Goal: Task Accomplishment & Management: Use online tool/utility

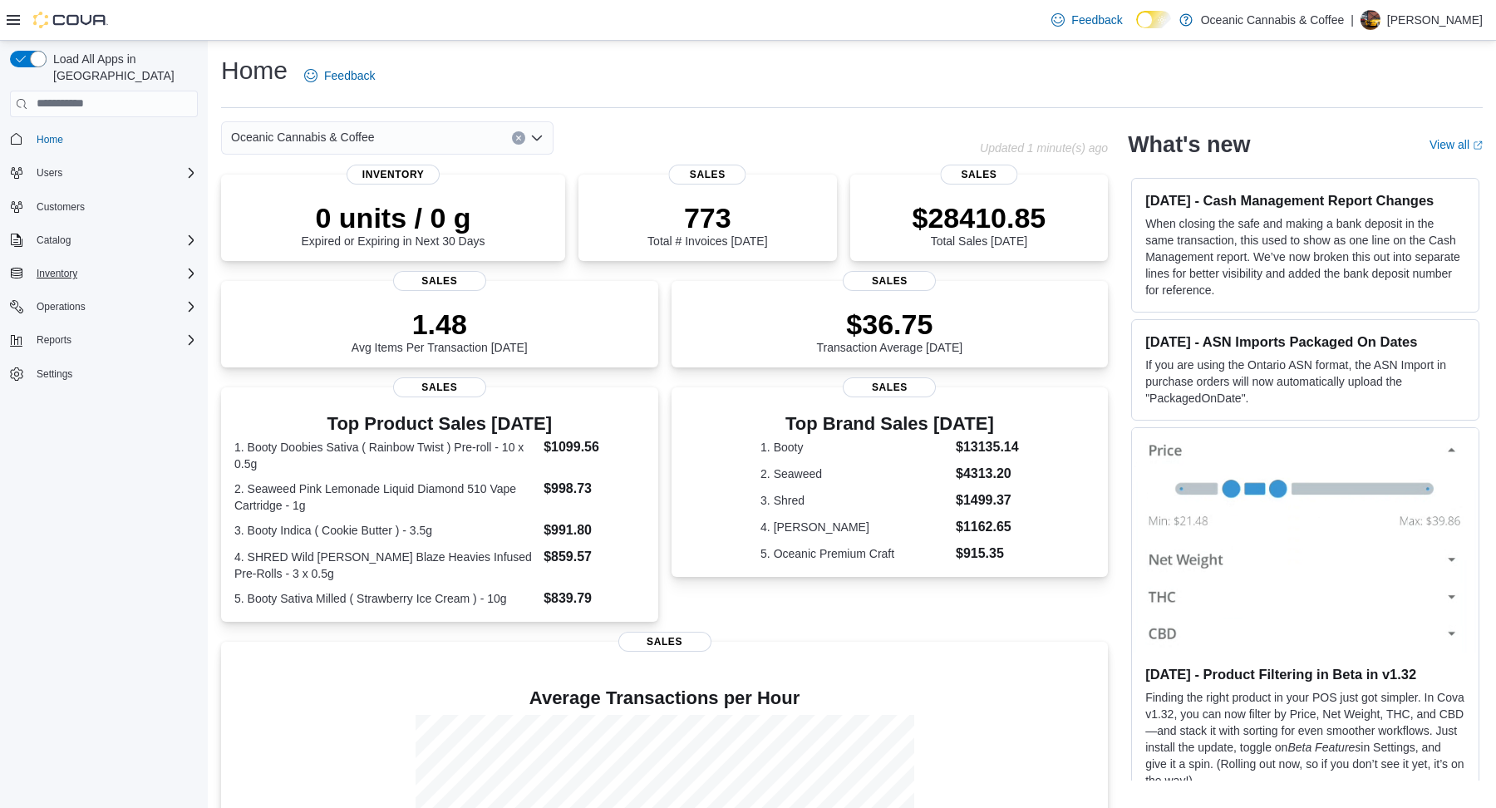
click at [191, 268] on icon "Complex example" at bounding box center [191, 273] width 5 height 10
click at [123, 337] on span "Inventory Manager (Classic)" at bounding box center [92, 343] width 125 height 13
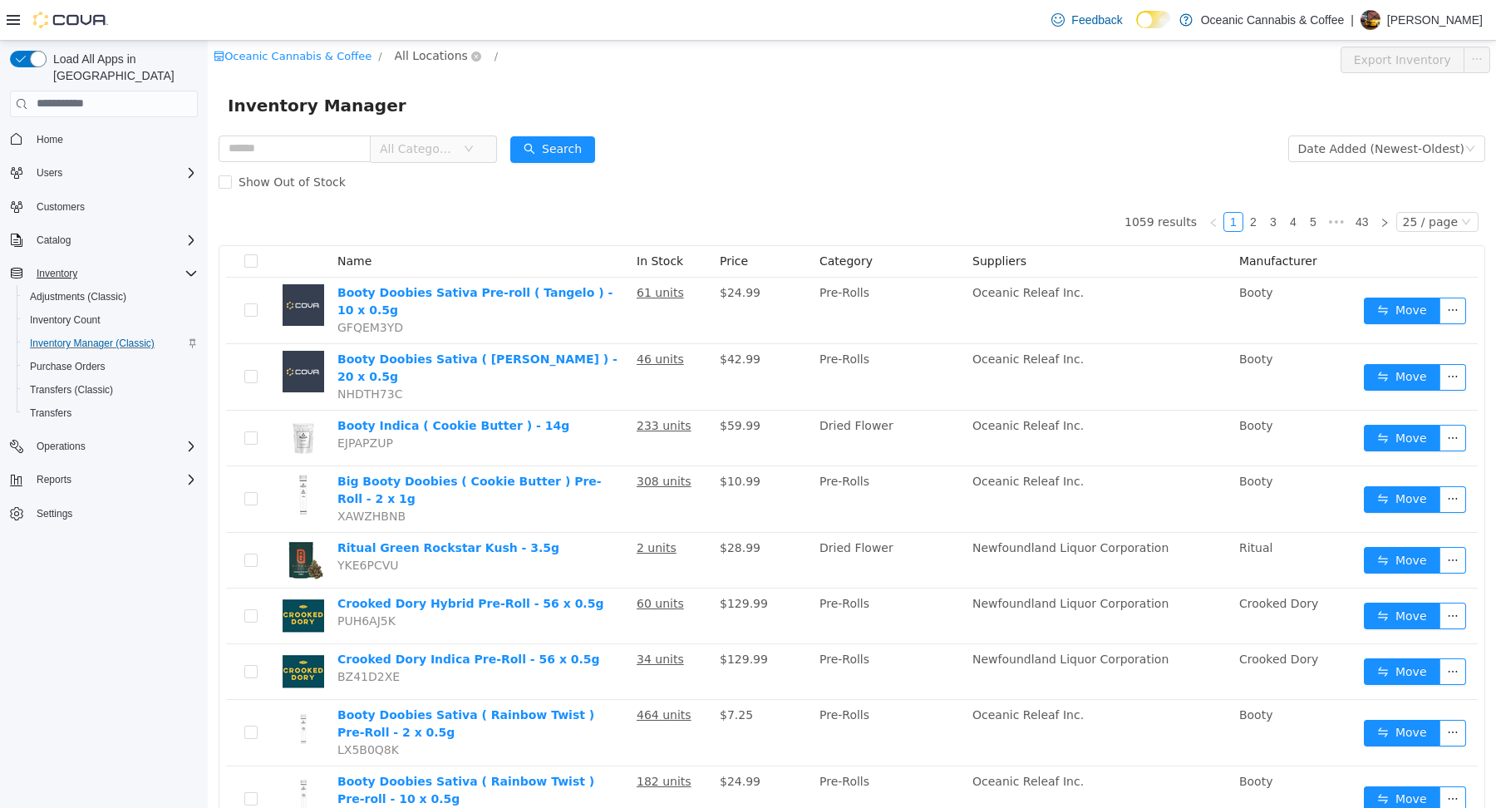
click at [413, 57] on span "All Locations" at bounding box center [431, 55] width 73 height 18
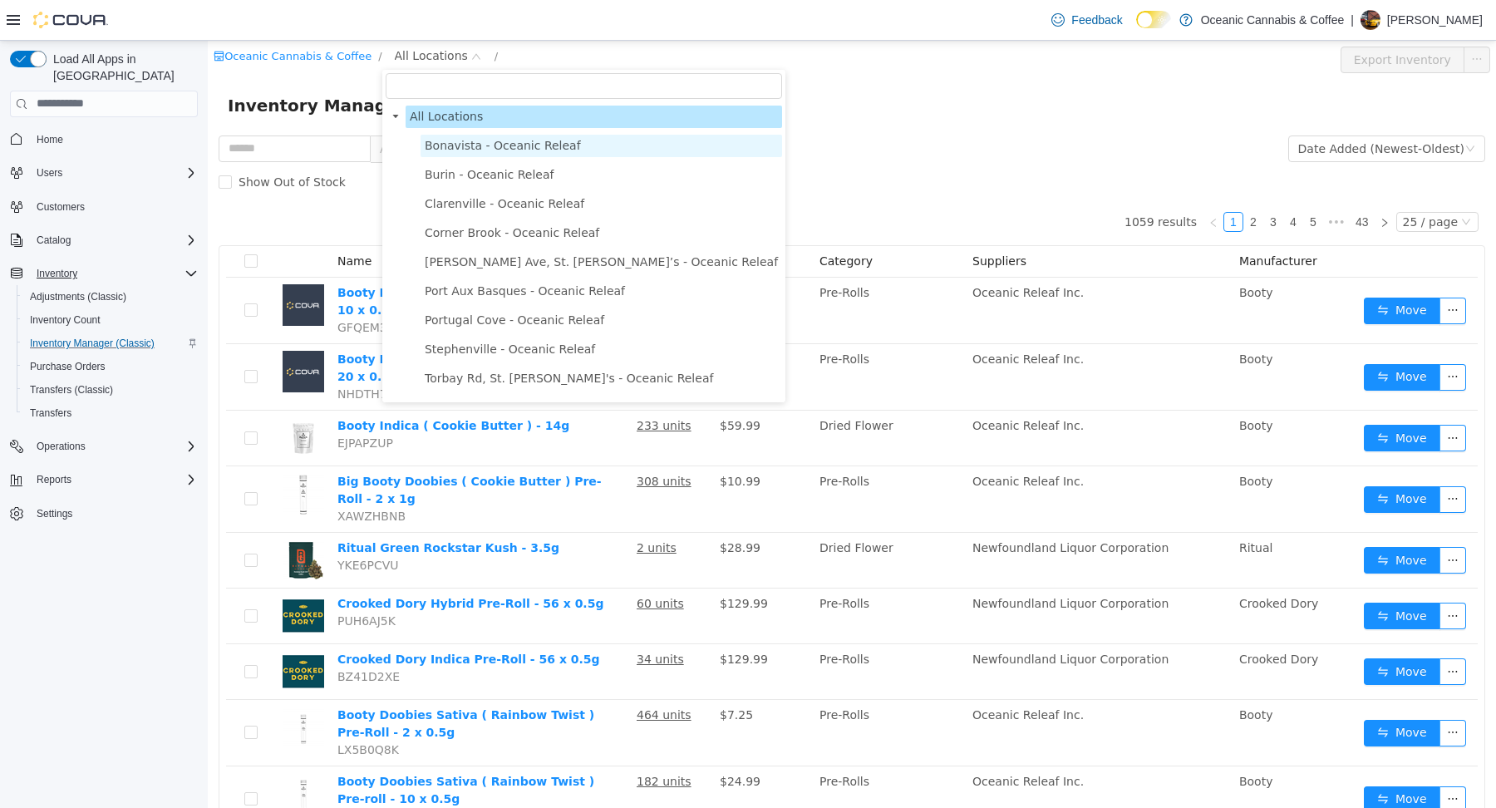
click at [448, 144] on span "Bonavista - Oceanic Releaf" at bounding box center [503, 144] width 156 height 13
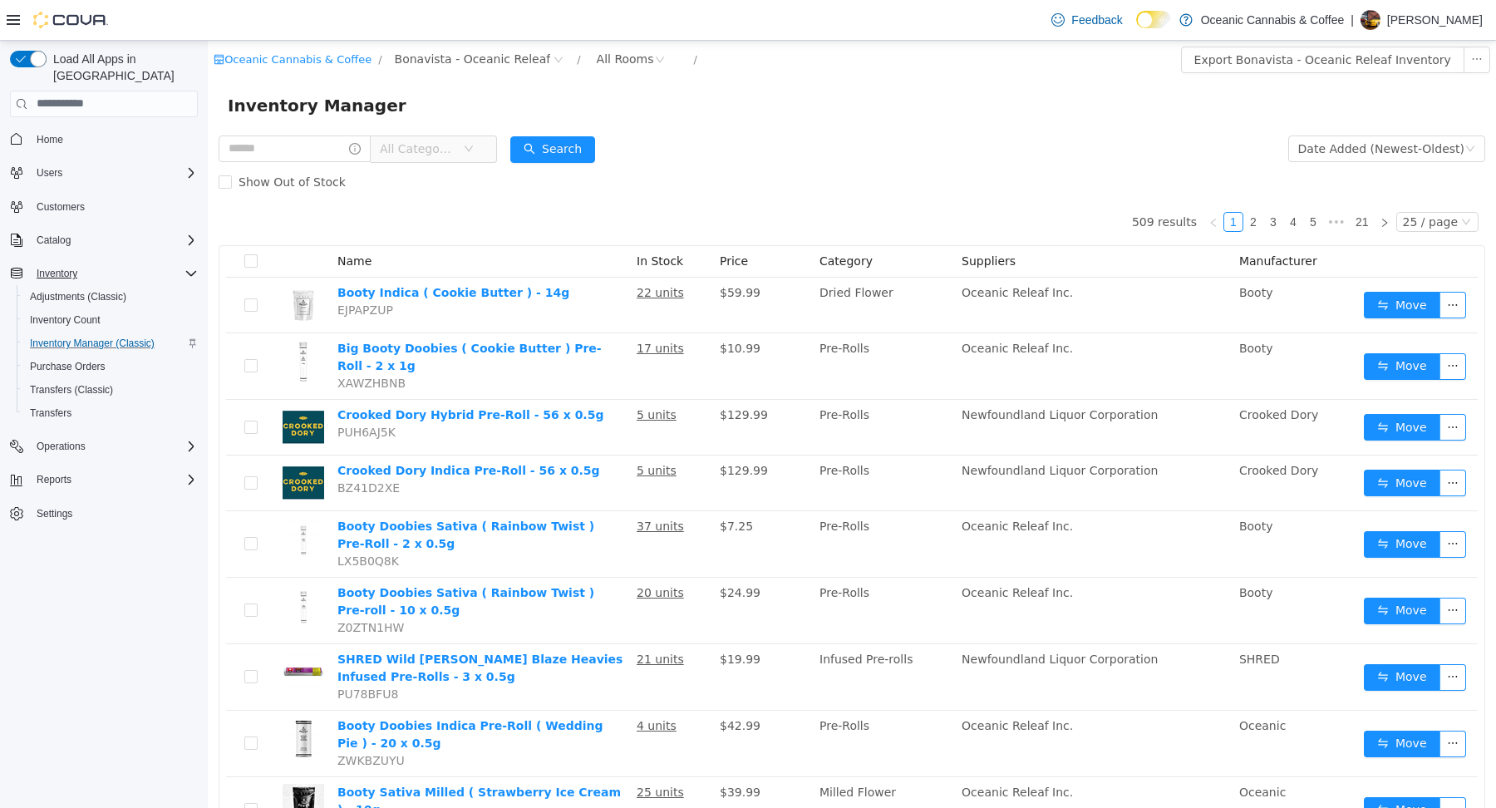
click at [442, 150] on span "All Categories" at bounding box center [418, 148] width 76 height 17
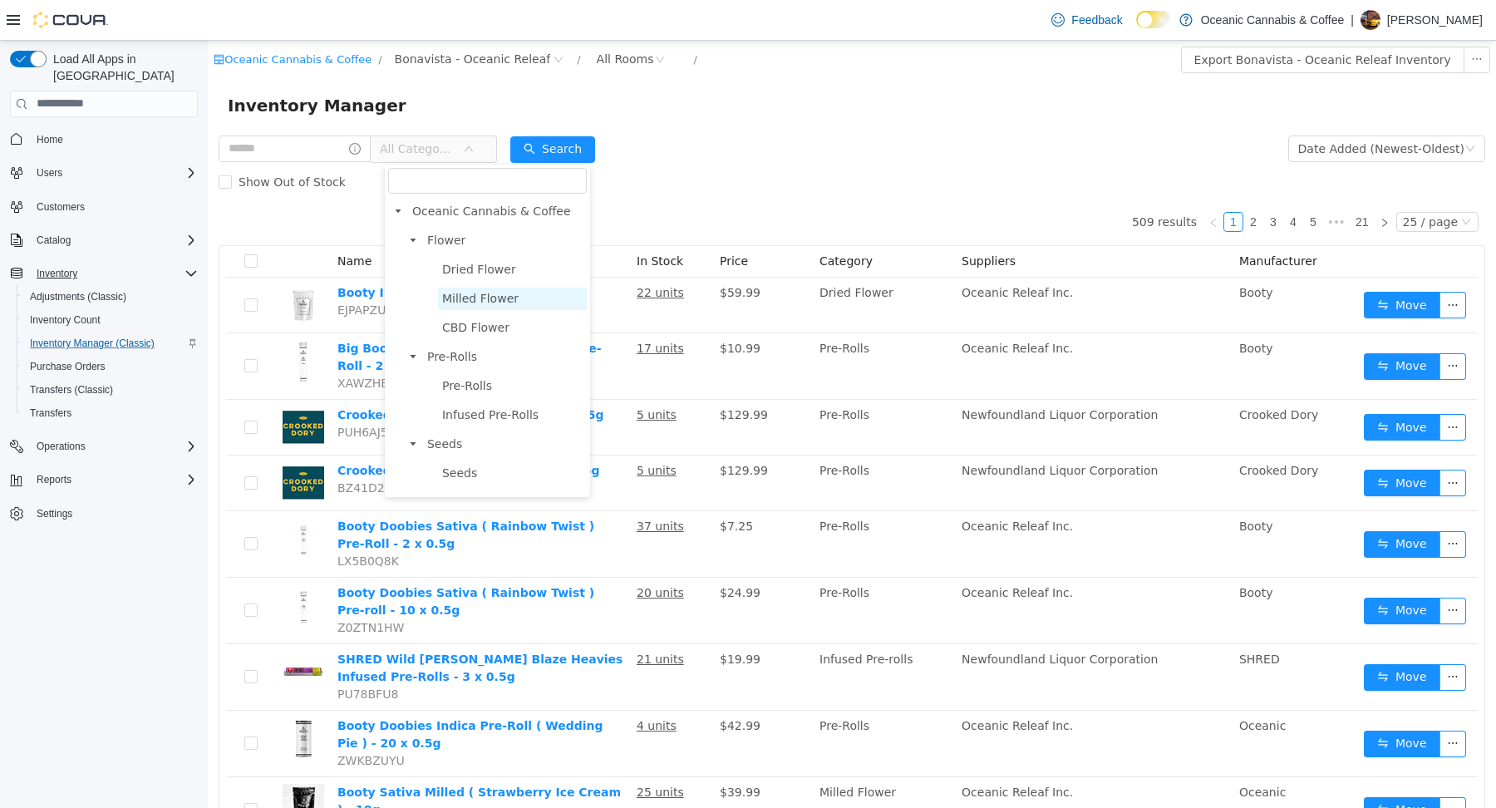
click at [459, 297] on span "Milled Flower" at bounding box center [480, 297] width 76 height 13
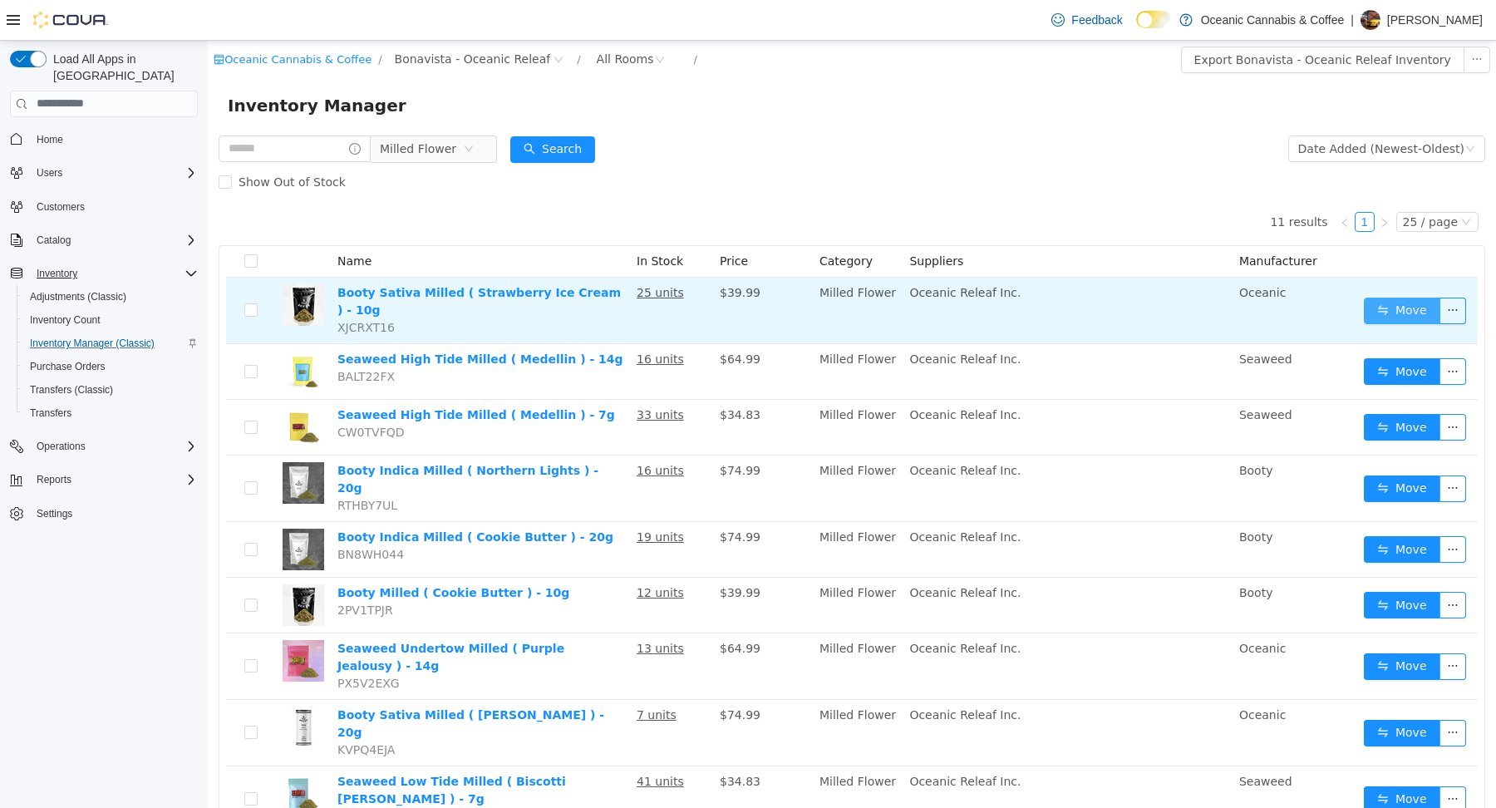
click at [1418, 302] on button "Move" at bounding box center [1401, 310] width 76 height 27
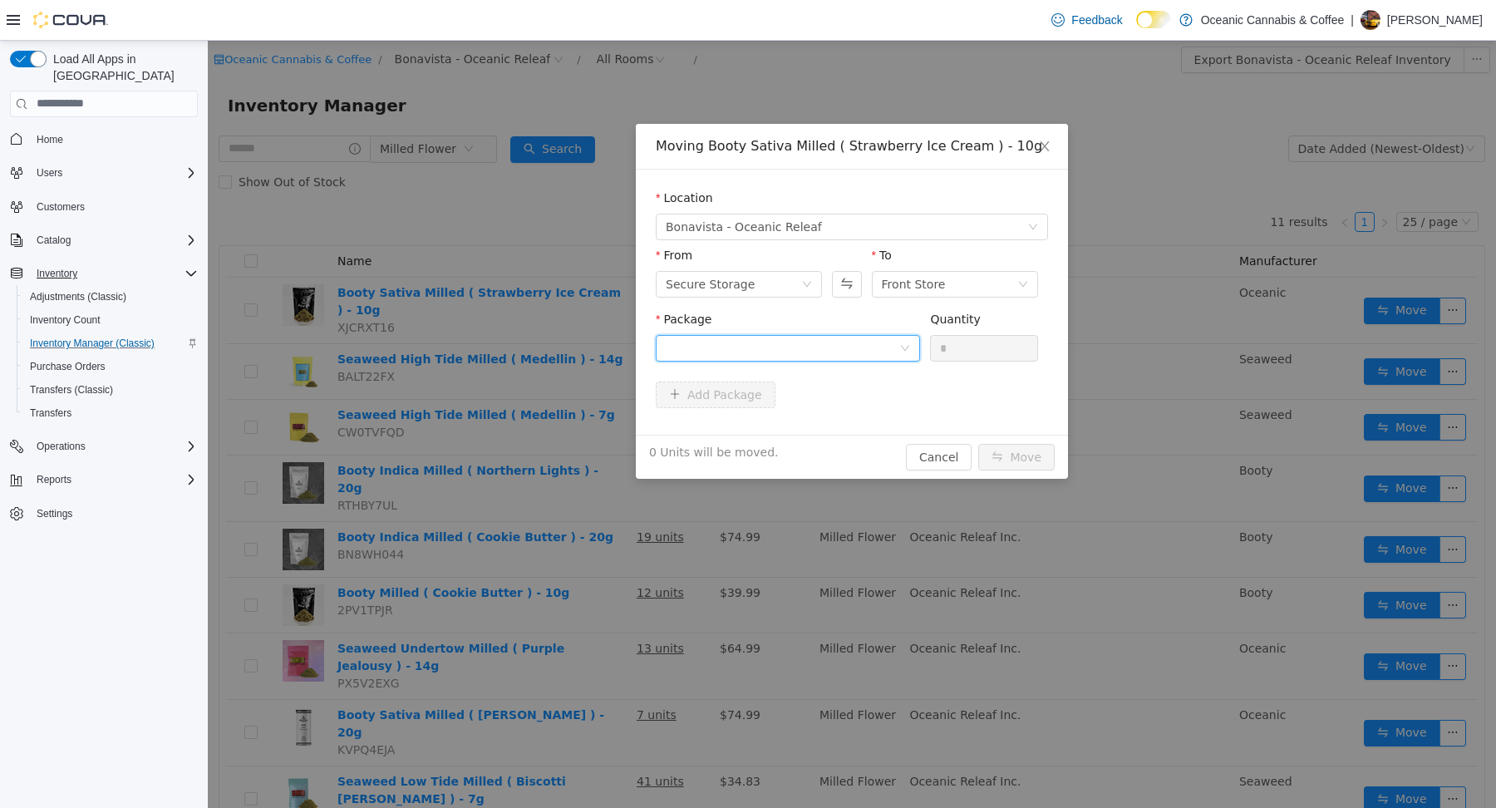
click at [834, 341] on div at bounding box center [782, 347] width 233 height 25
click at [702, 405] on strong "LS0477M" at bounding box center [696, 406] width 60 height 13
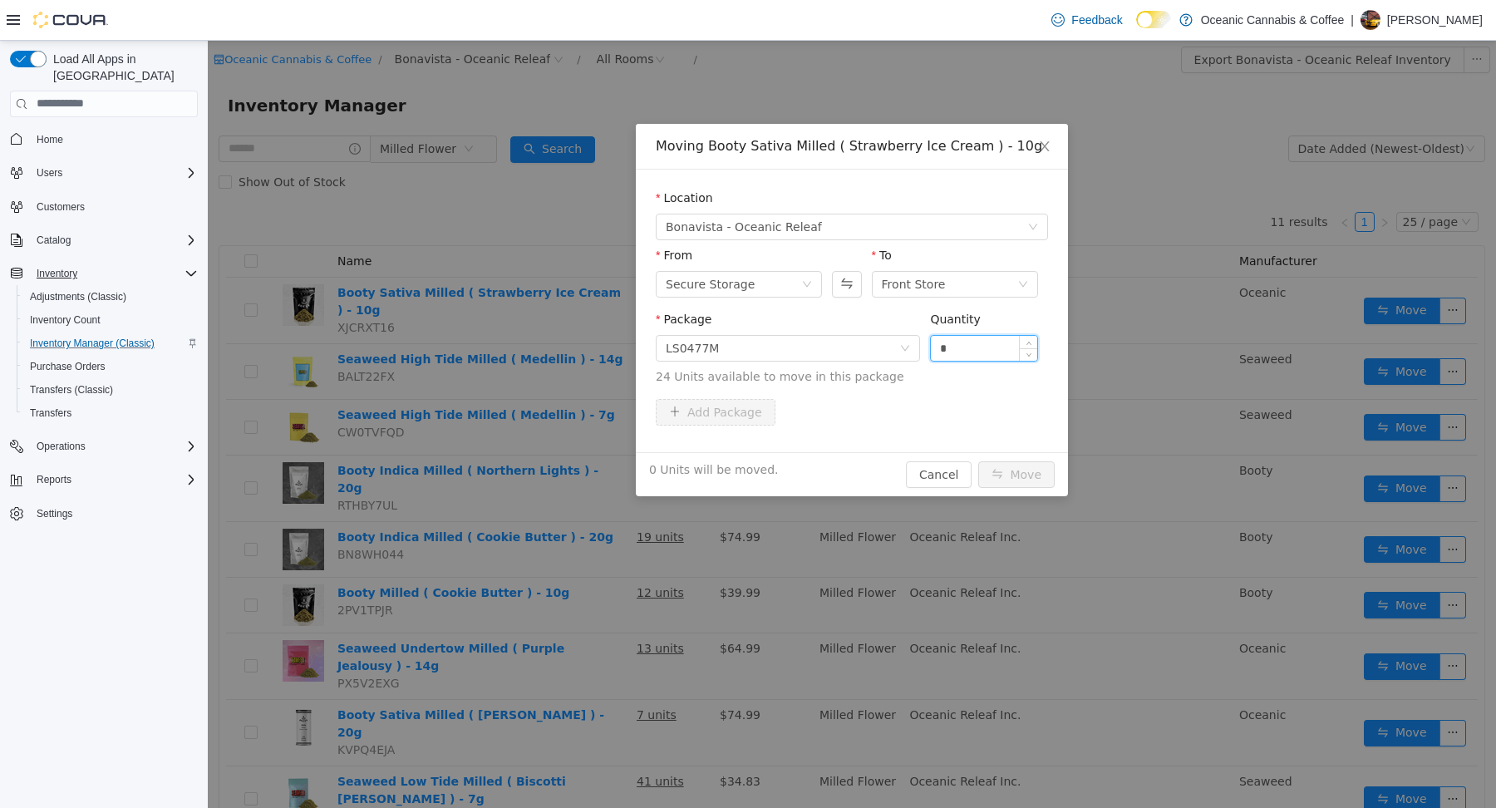
click at [971, 344] on input "*" at bounding box center [984, 347] width 106 height 25
type input "*"
click at [1020, 475] on button "Move" at bounding box center [1016, 473] width 76 height 27
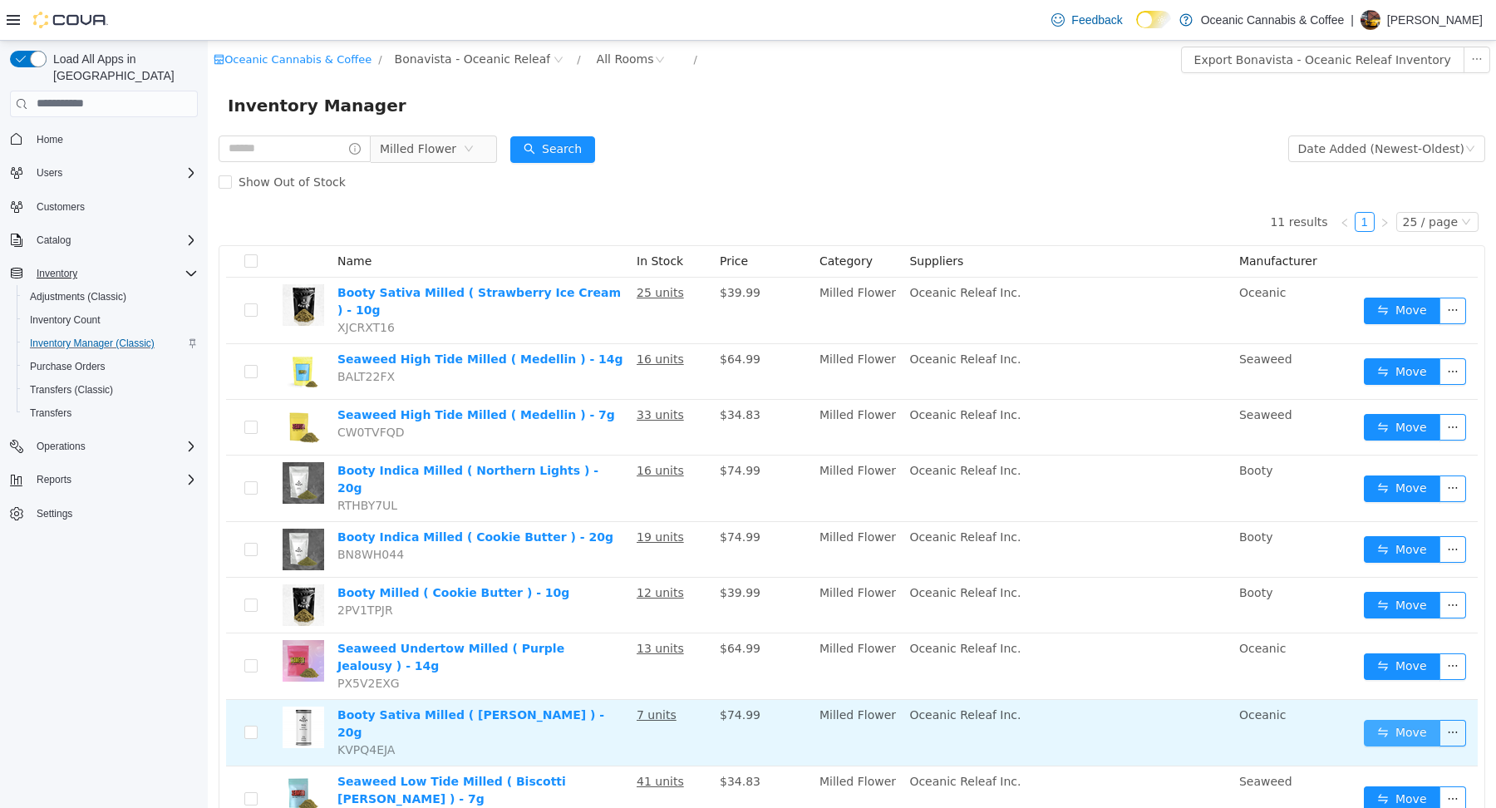
click at [1391, 719] on button "Move" at bounding box center [1401, 732] width 76 height 27
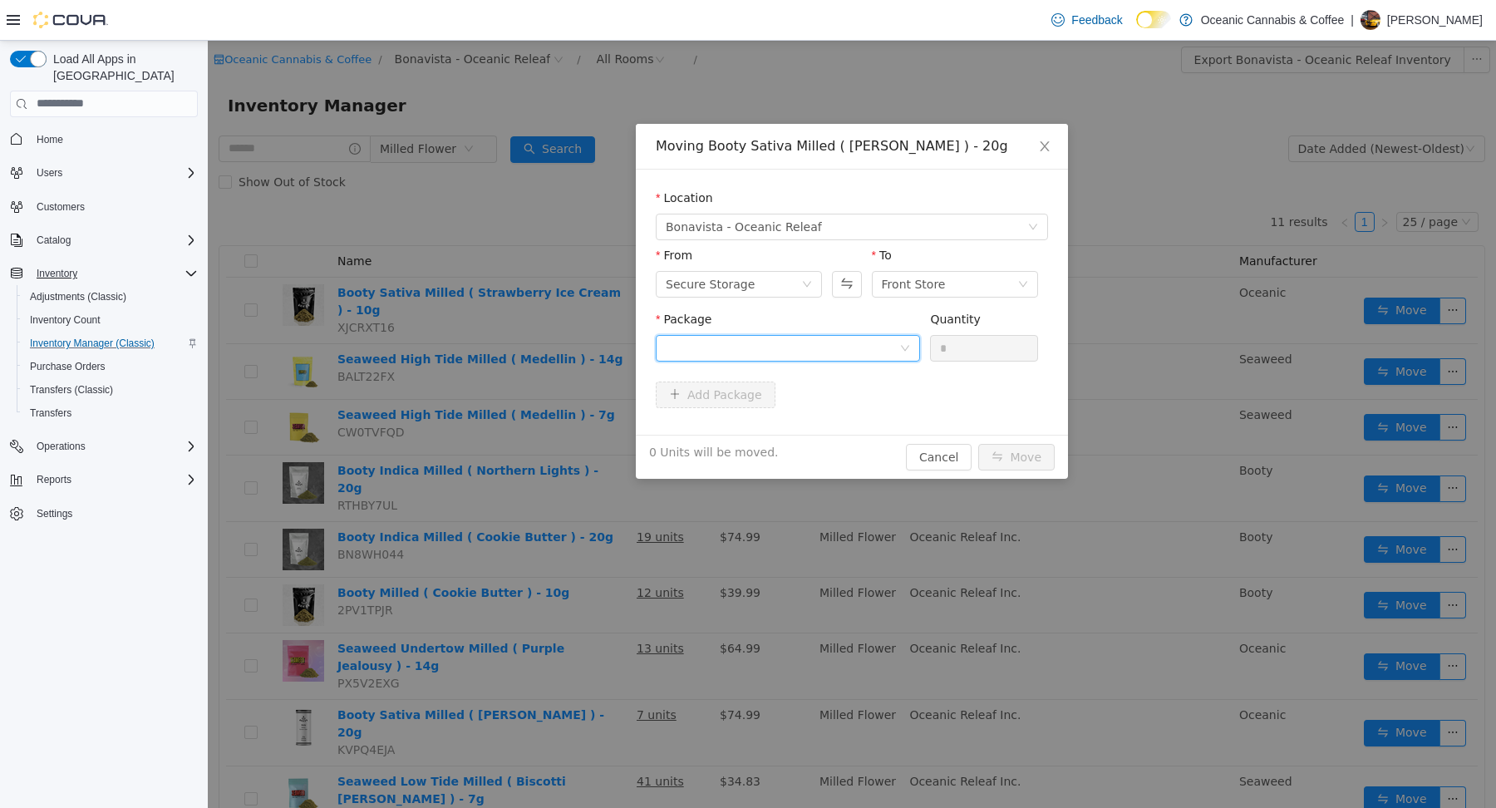
click at [695, 341] on div at bounding box center [782, 347] width 233 height 25
click at [685, 405] on strong "PRB0460" at bounding box center [695, 406] width 59 height 13
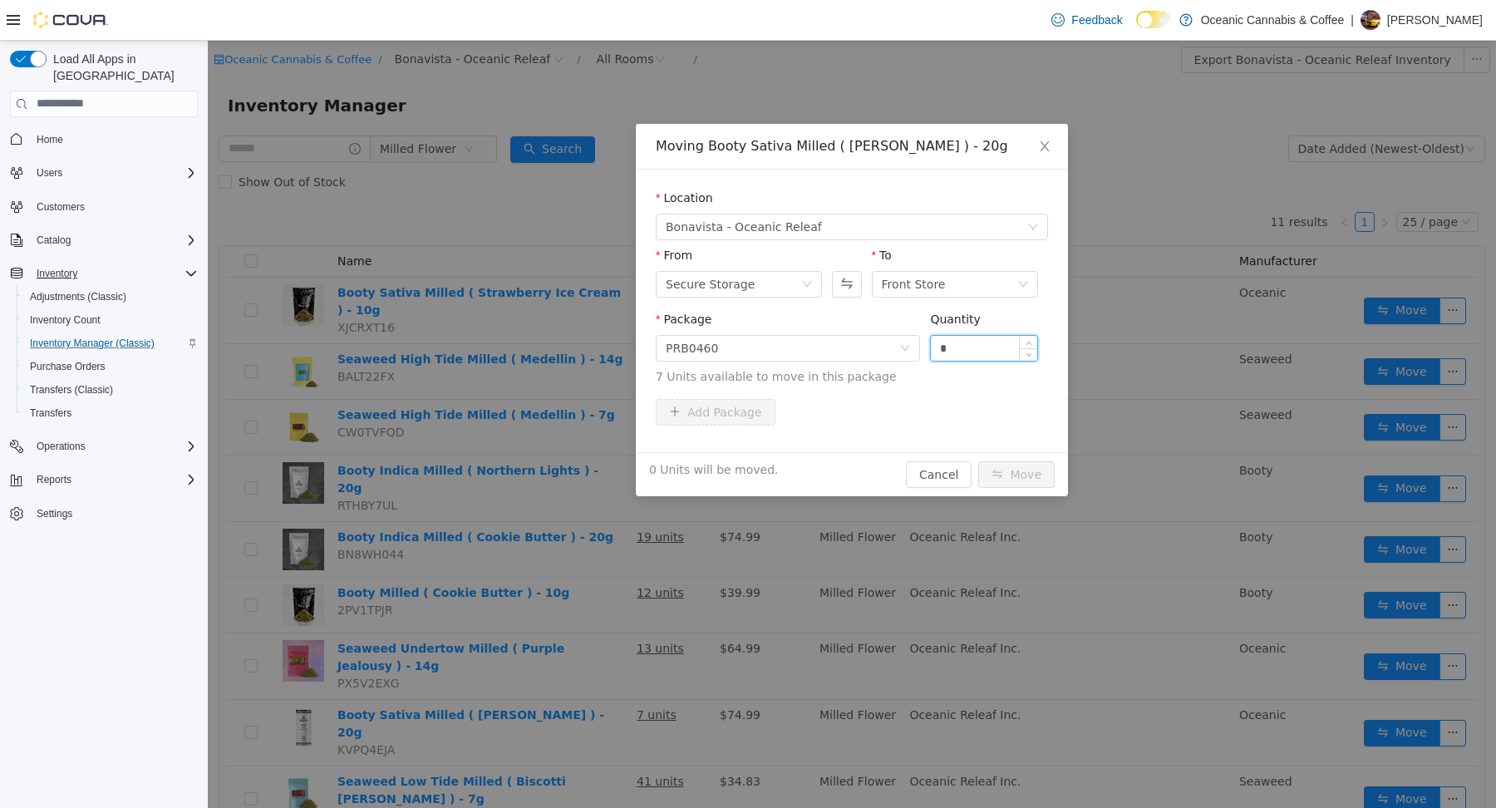
click at [954, 351] on input "*" at bounding box center [984, 347] width 106 height 25
type input "*"
click at [1017, 474] on button "Move" at bounding box center [1016, 473] width 76 height 27
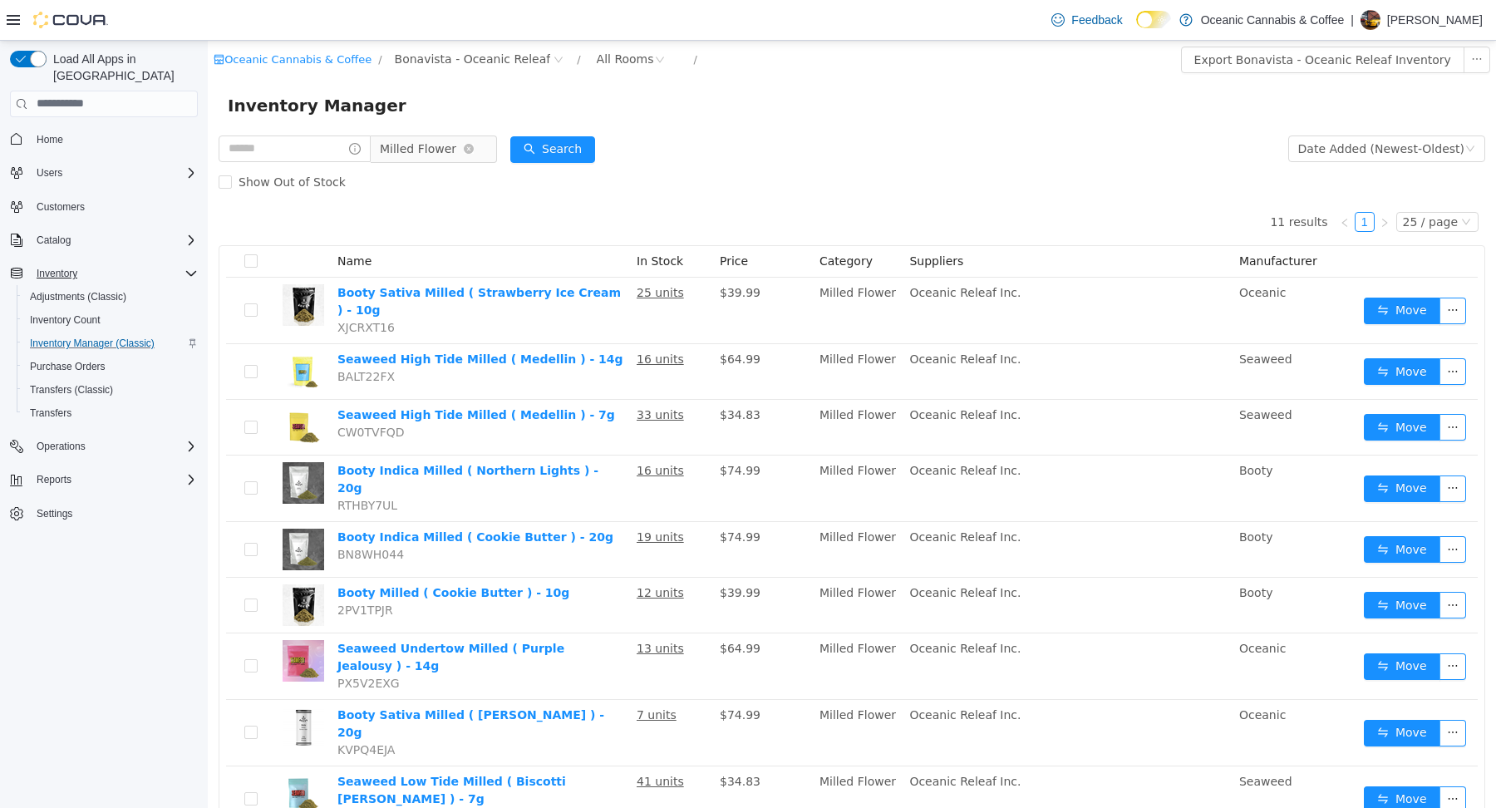
click at [448, 152] on span "Milled Flower" at bounding box center [418, 147] width 76 height 25
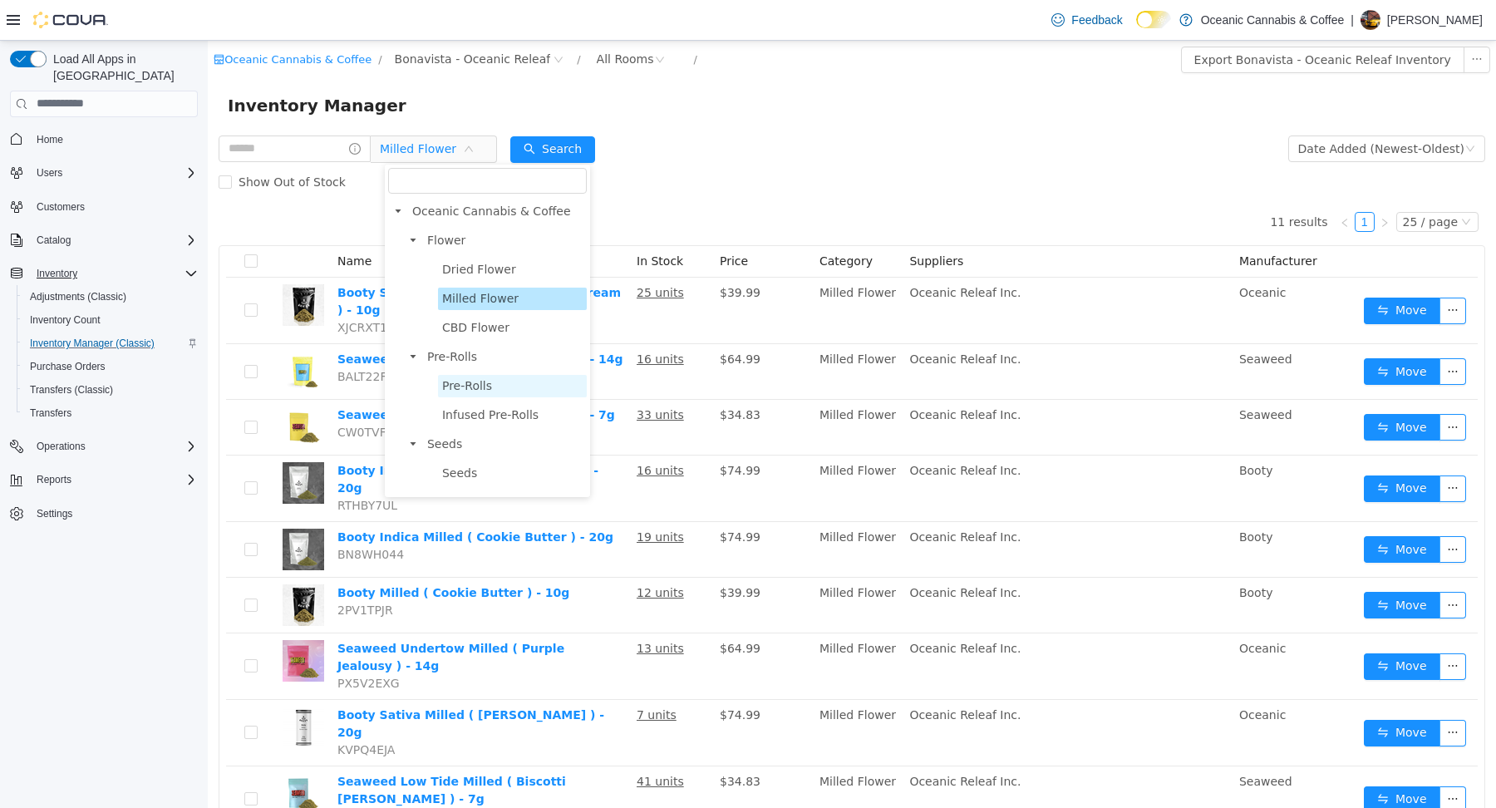
click at [455, 378] on span "Pre-Rolls" at bounding box center [467, 384] width 50 height 13
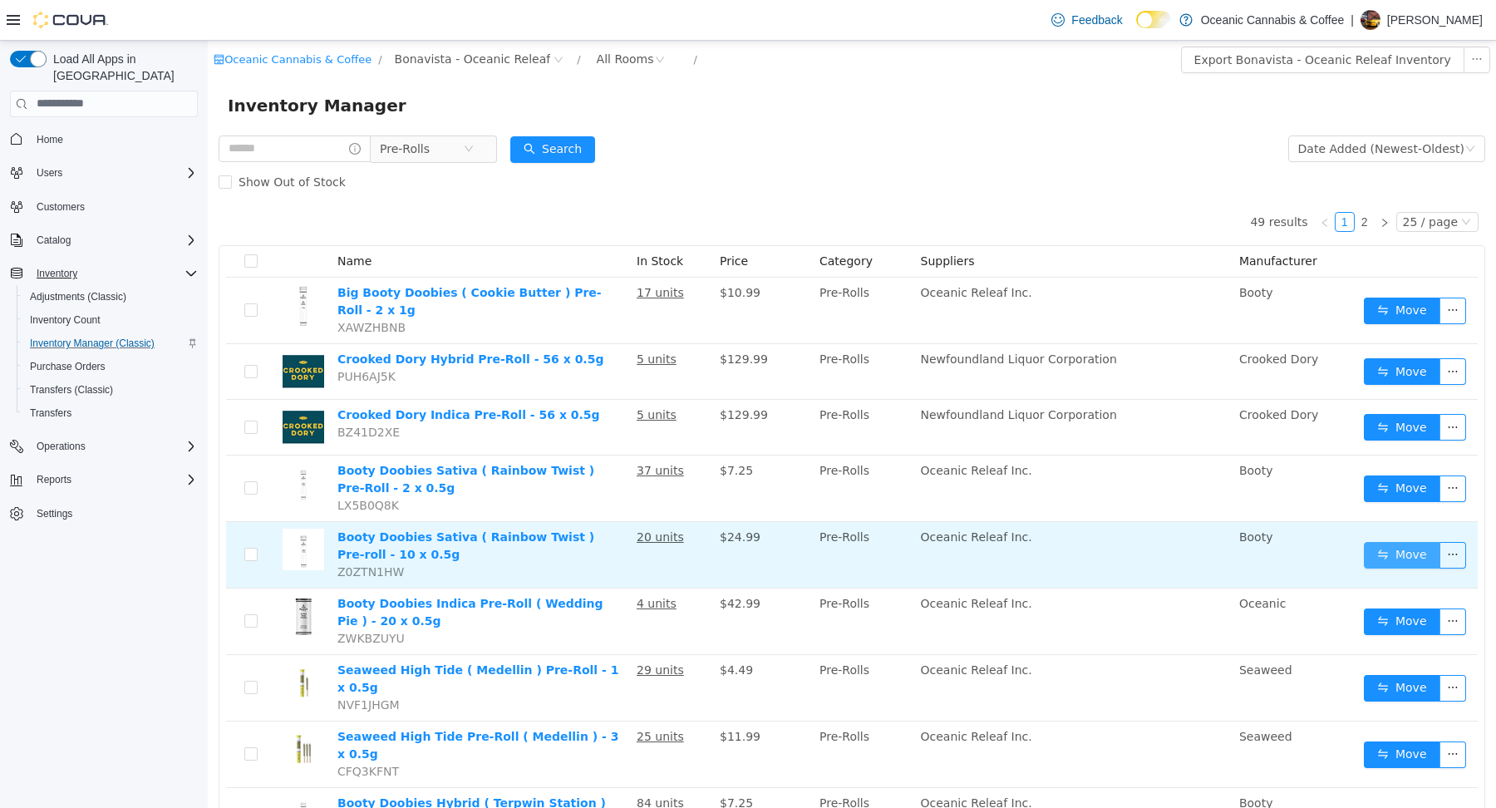
click at [1392, 554] on button "Move" at bounding box center [1401, 554] width 76 height 27
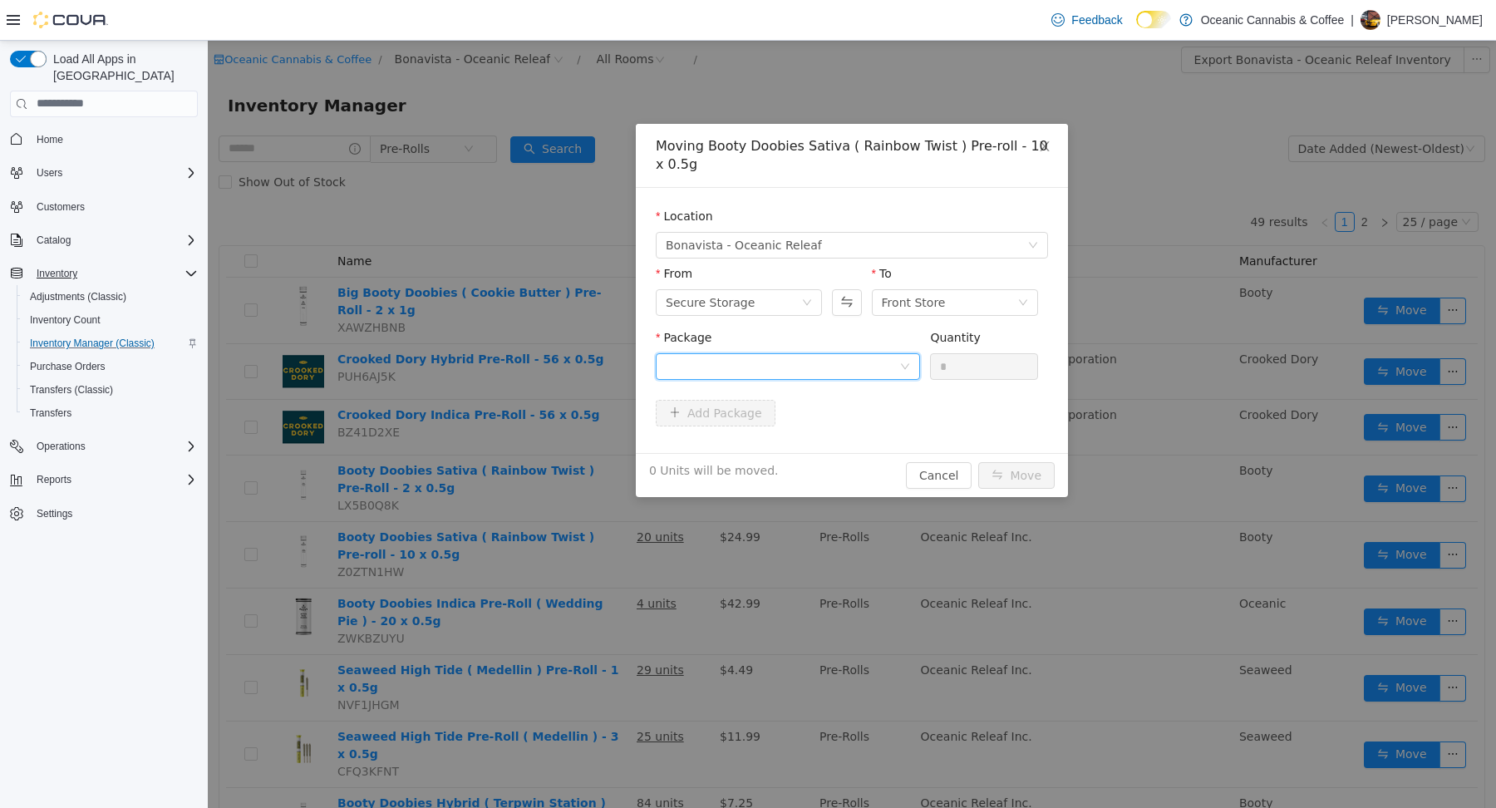
click at [759, 358] on div at bounding box center [782, 365] width 233 height 25
click at [691, 425] on strong "RT0476M" at bounding box center [696, 425] width 61 height 13
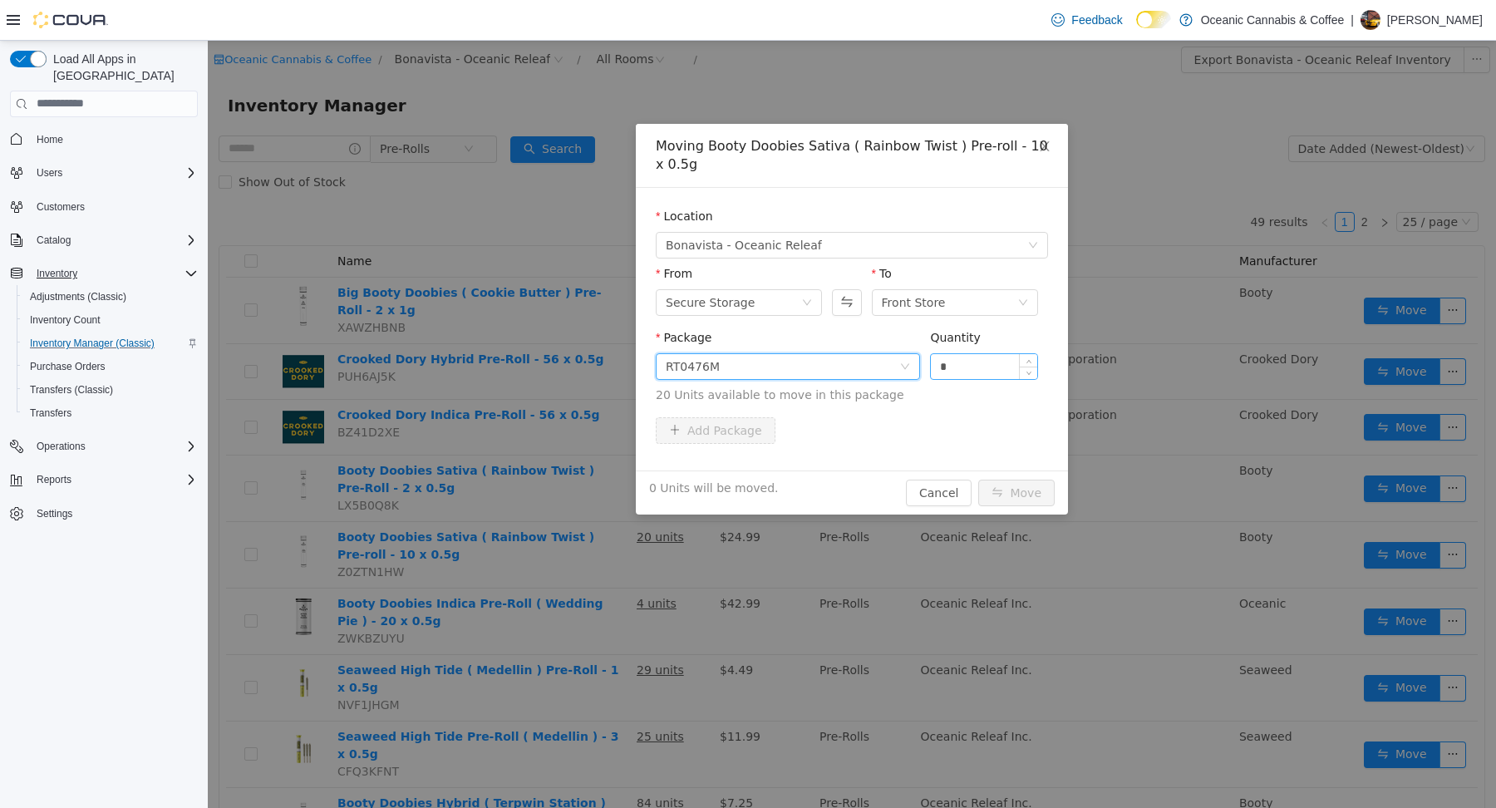
click at [957, 366] on input "*" at bounding box center [984, 365] width 106 height 25
type input "*"
click at [1012, 490] on button "Move" at bounding box center [1016, 492] width 76 height 27
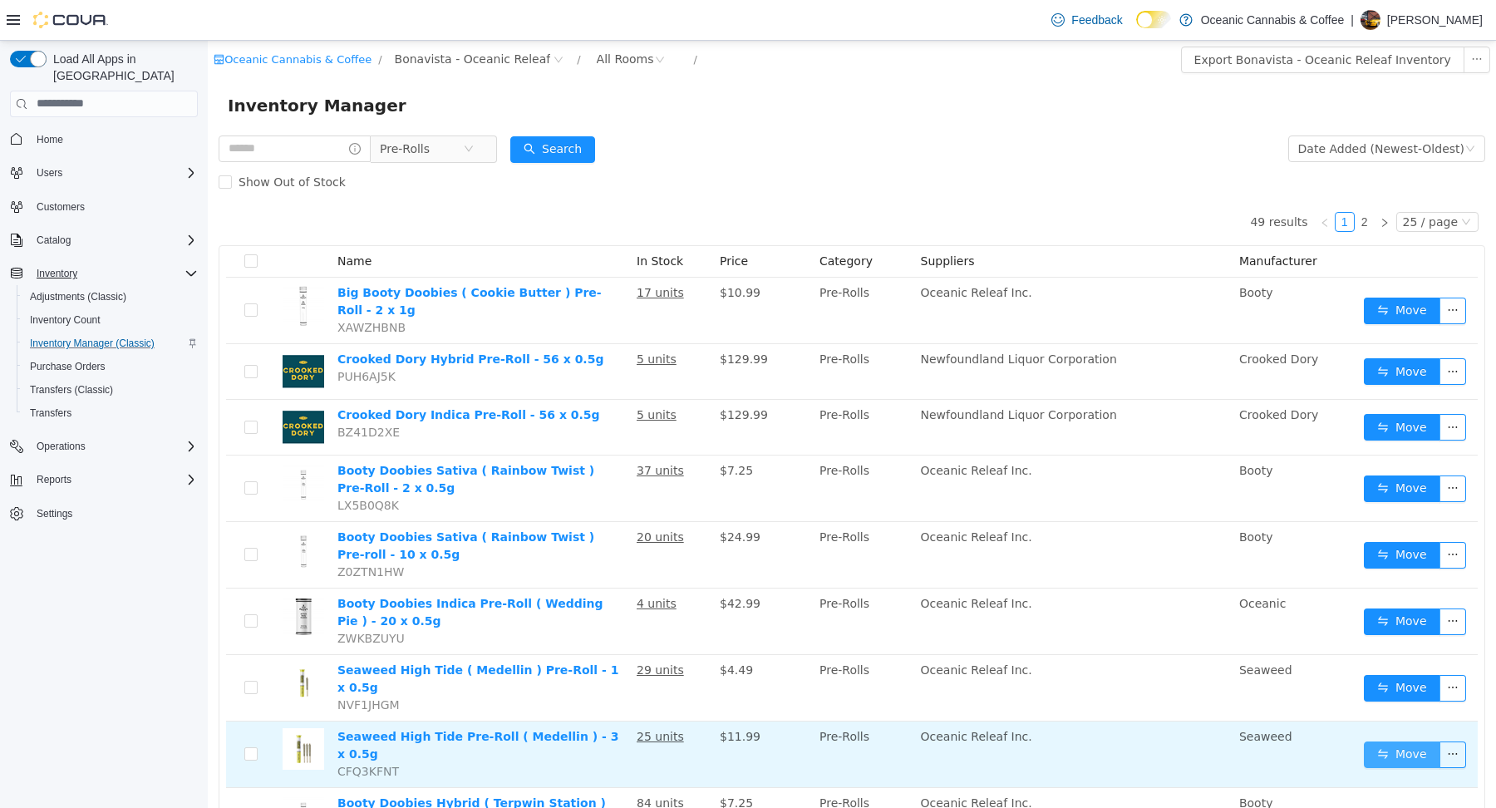
click at [1383, 740] on button "Move" at bounding box center [1401, 753] width 76 height 27
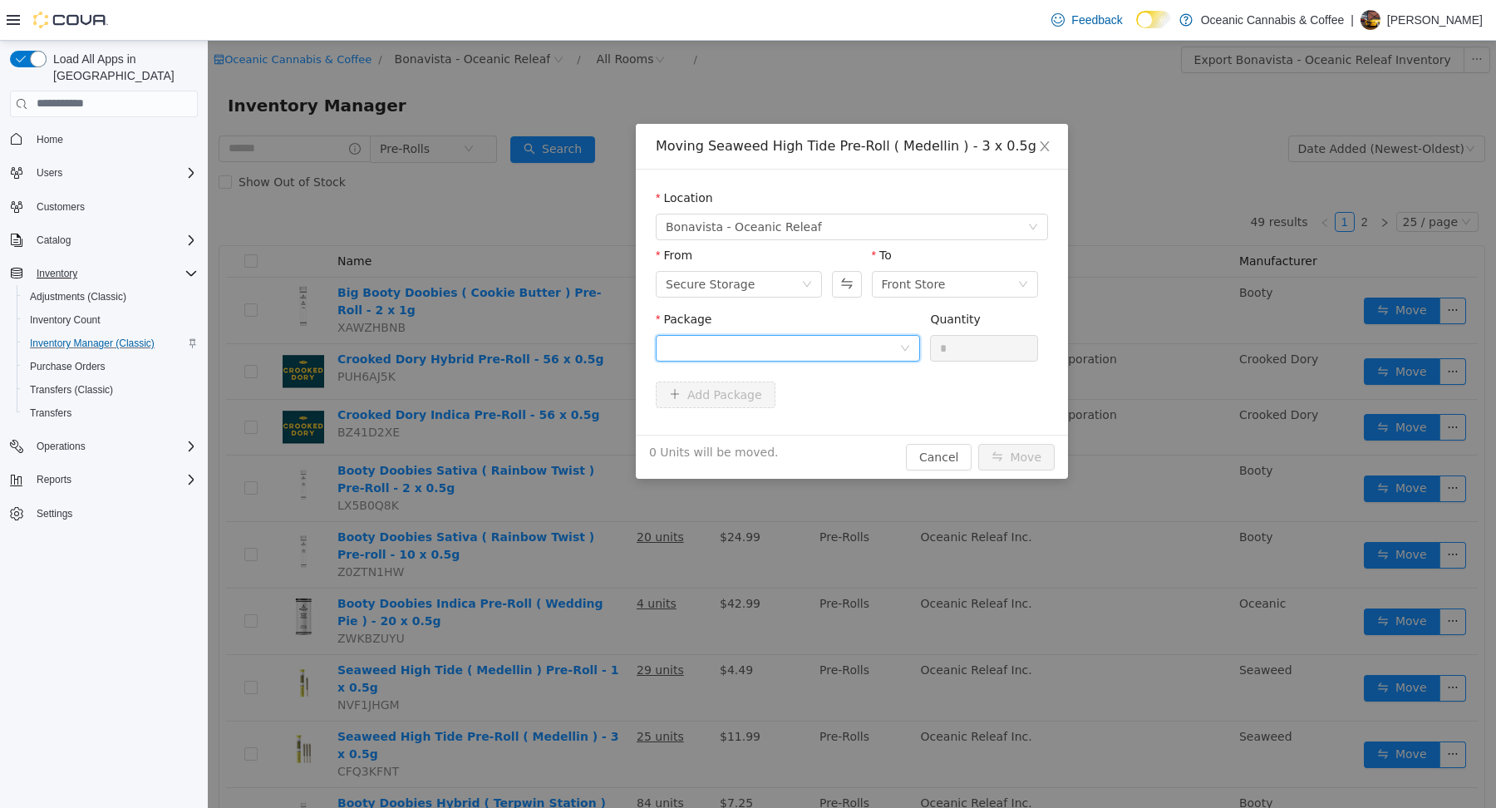
click at [744, 344] on div at bounding box center [782, 347] width 233 height 25
click at [714, 403] on strong "ME0466M" at bounding box center [697, 406] width 63 height 13
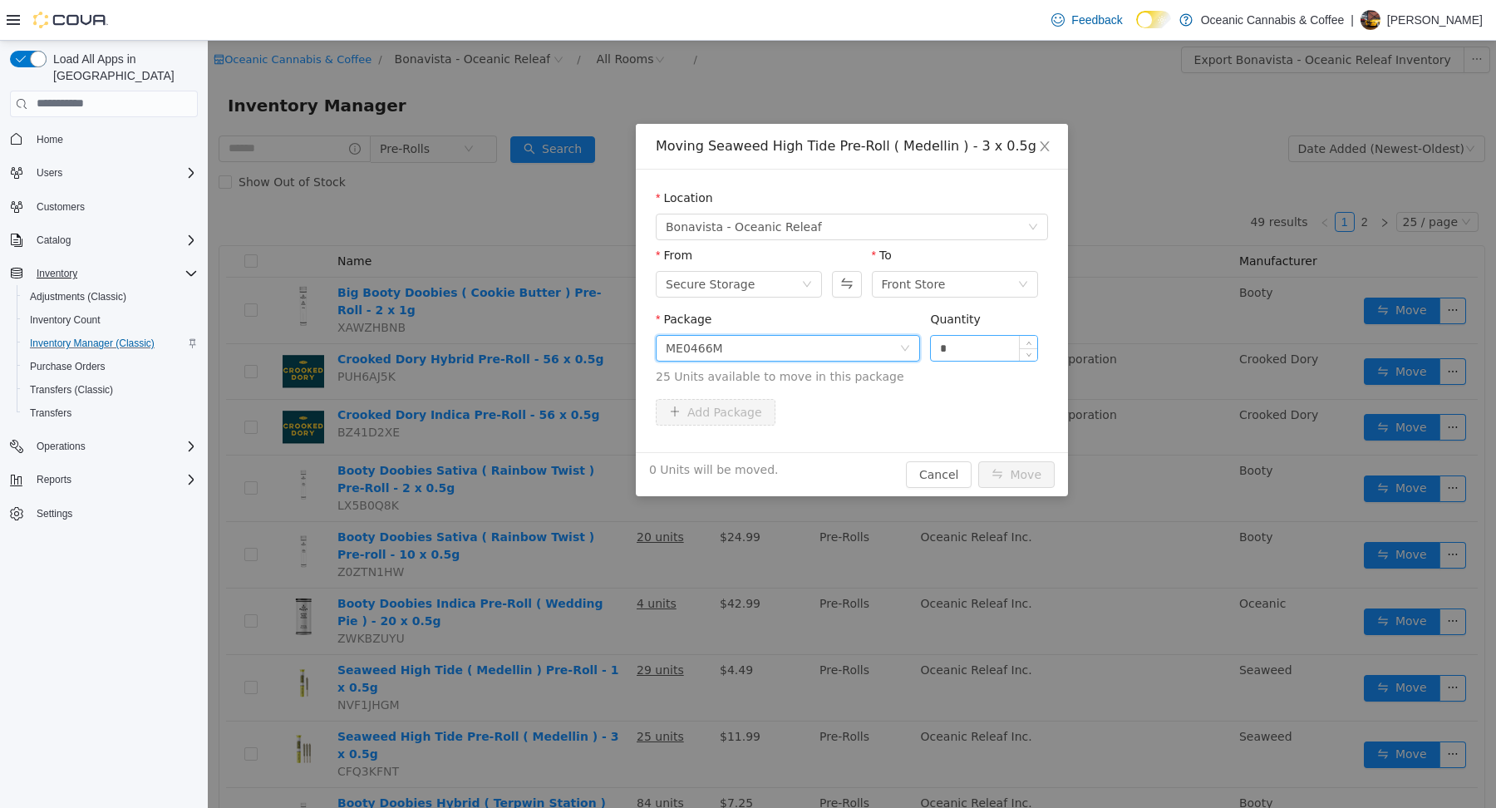
click at [971, 343] on input "*" at bounding box center [984, 347] width 106 height 25
type input "*"
click at [1020, 469] on button "Move" at bounding box center [1016, 473] width 76 height 27
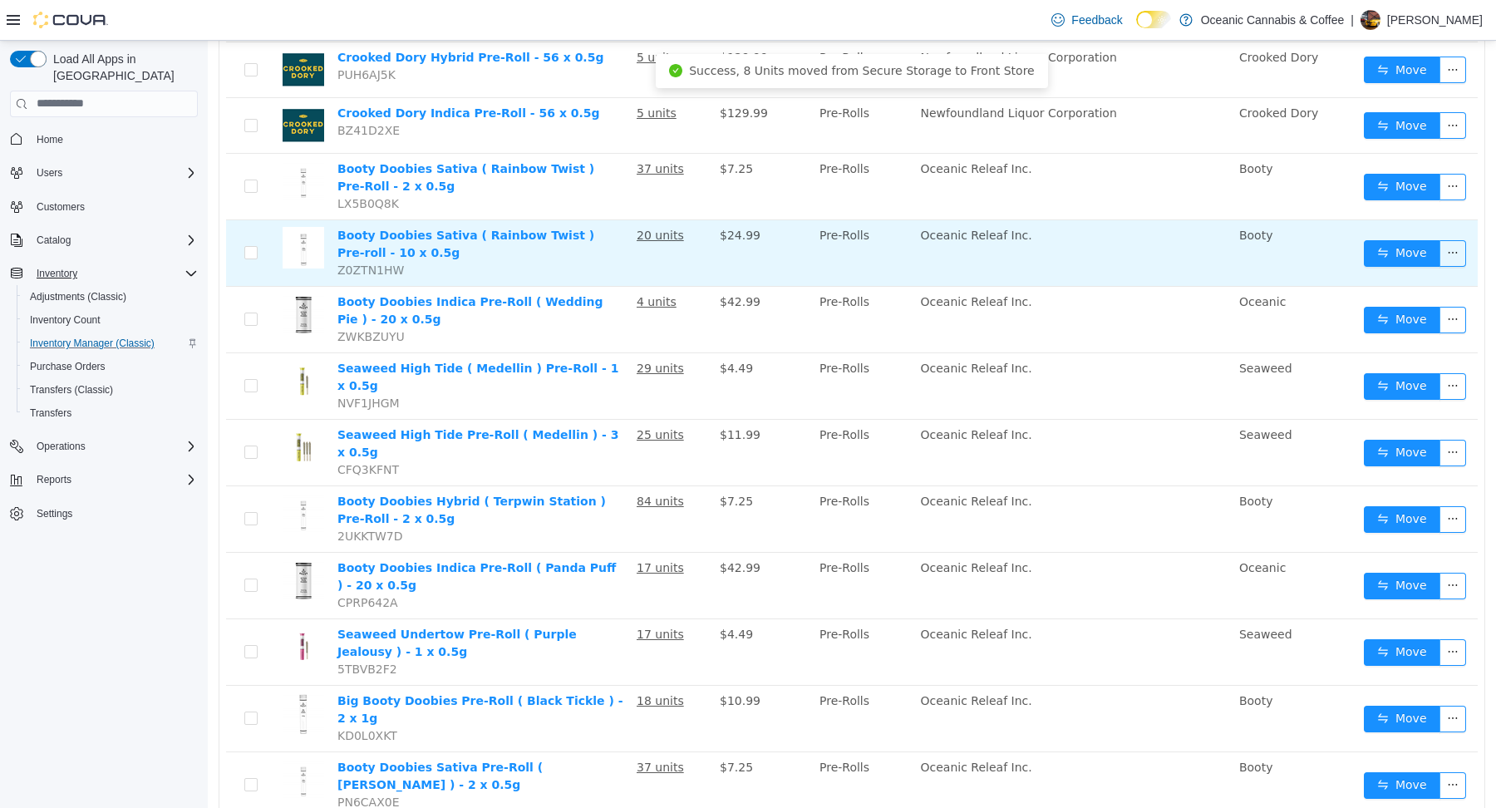
scroll to position [304, 0]
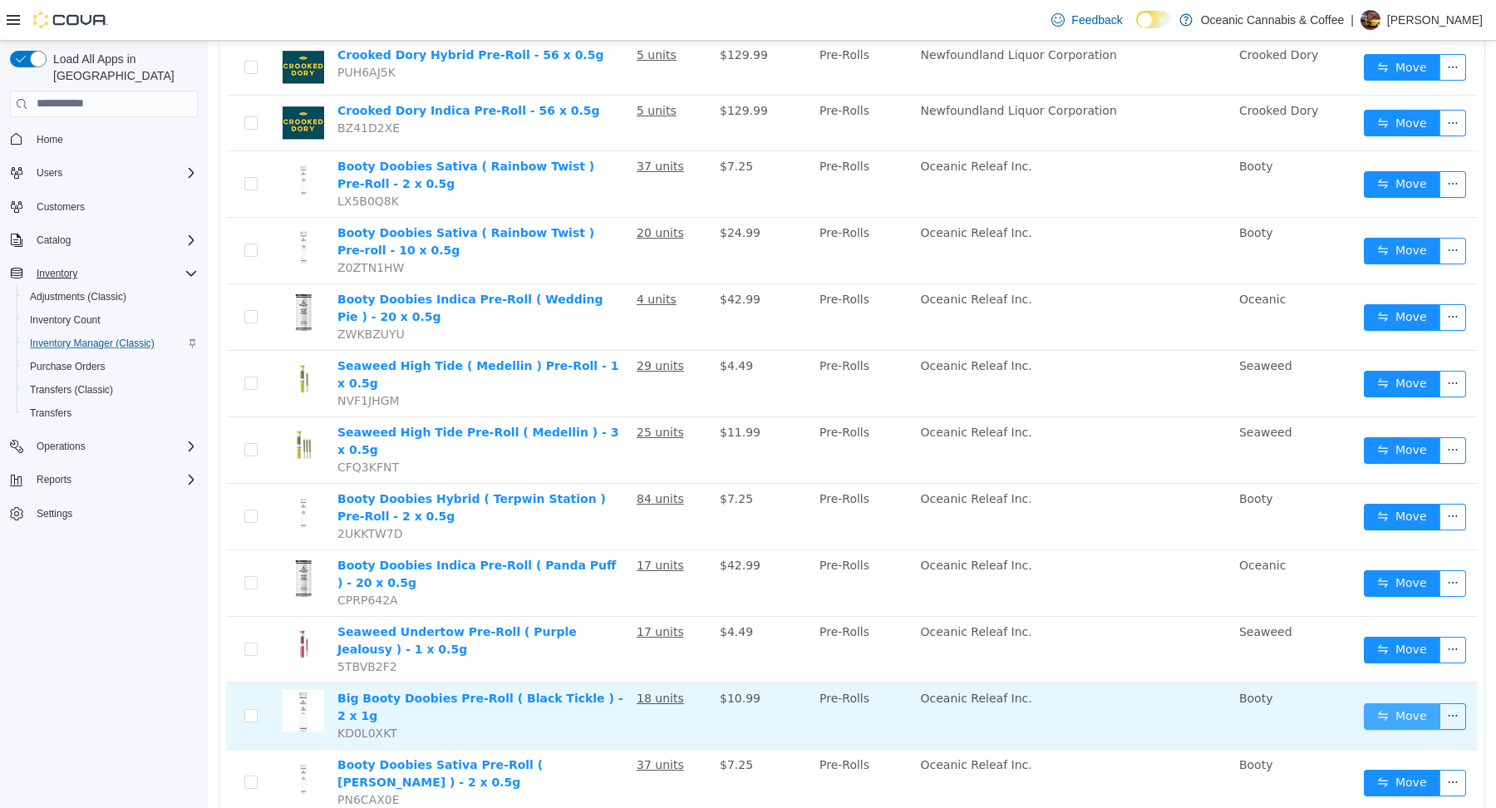
click at [1388, 702] on button "Move" at bounding box center [1401, 715] width 76 height 27
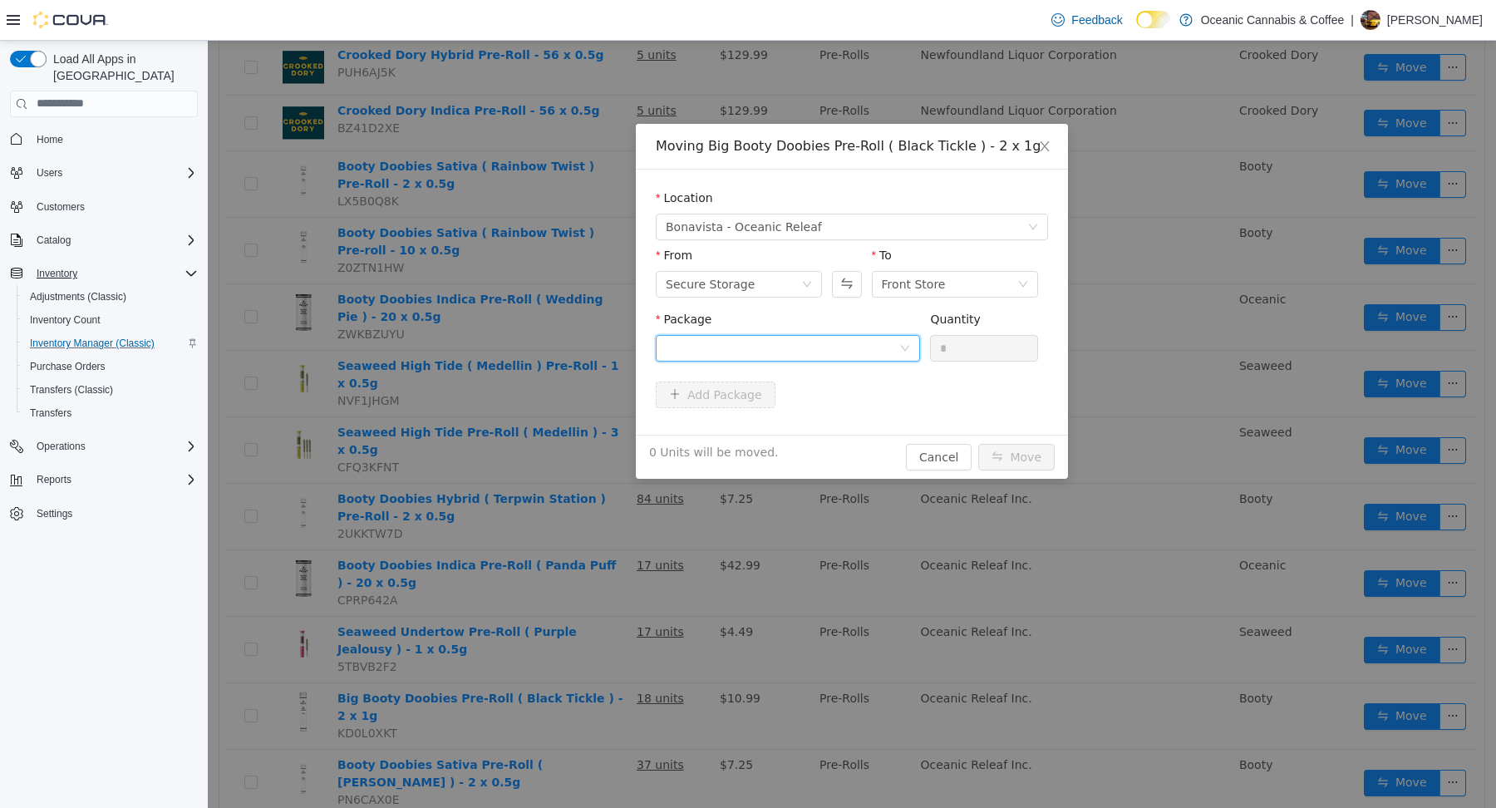
click at [692, 347] on div at bounding box center [782, 347] width 233 height 25
click at [693, 403] on strong "BC0058M" at bounding box center [696, 406] width 61 height 13
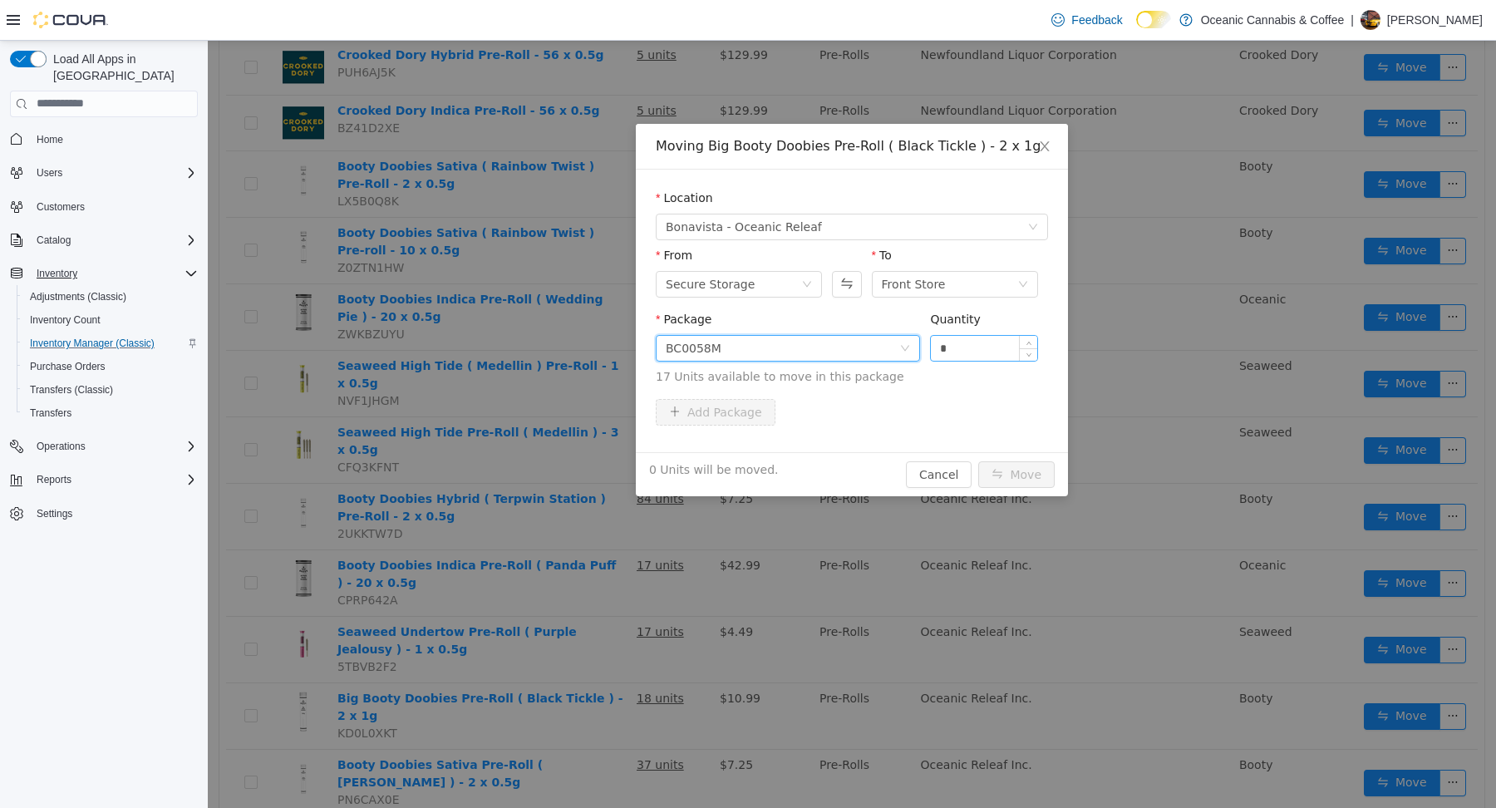
click at [963, 346] on input "*" at bounding box center [984, 347] width 106 height 25
type input "*"
click at [1011, 476] on button "Move" at bounding box center [1016, 473] width 76 height 27
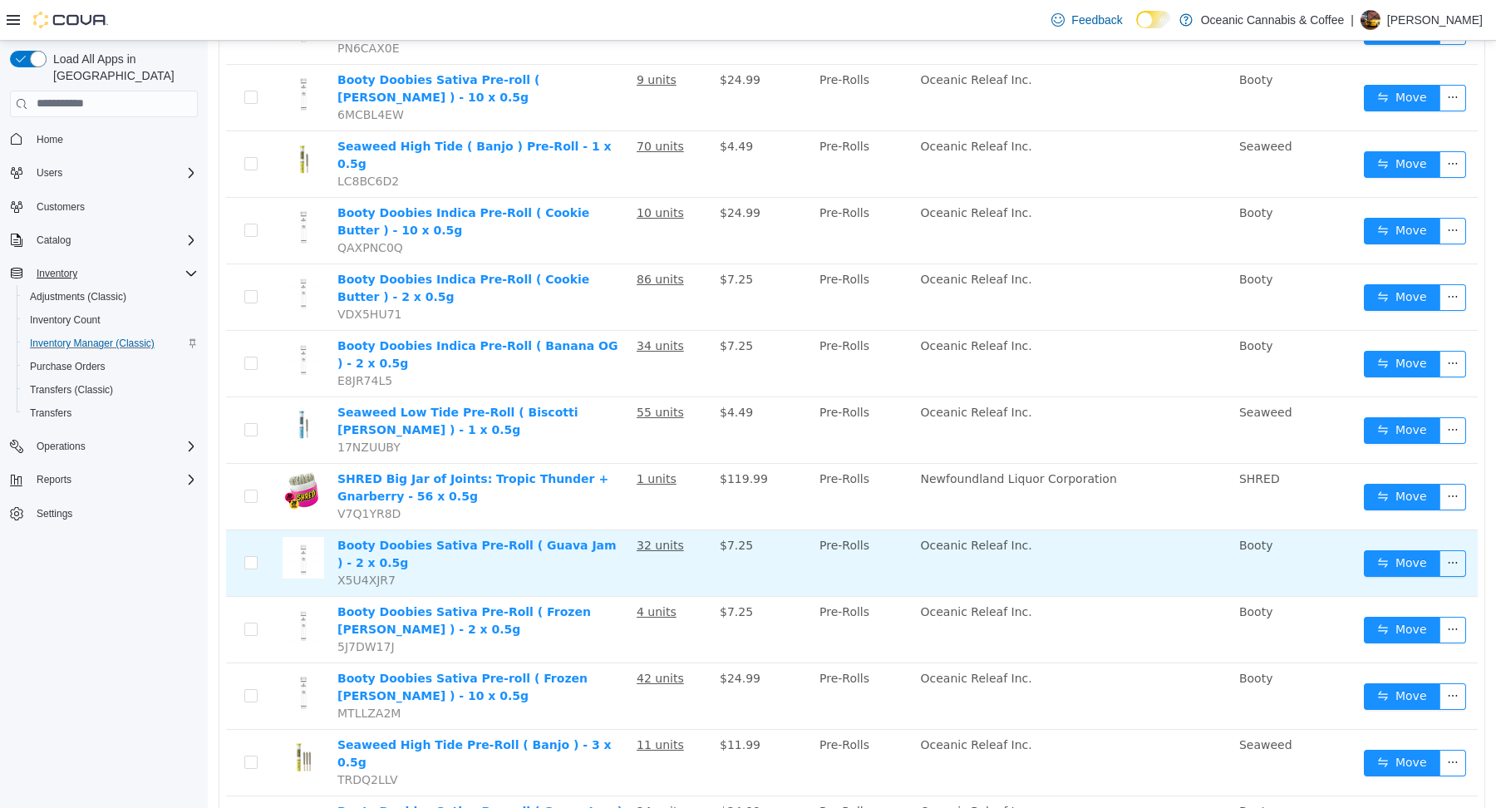
scroll to position [1107, 0]
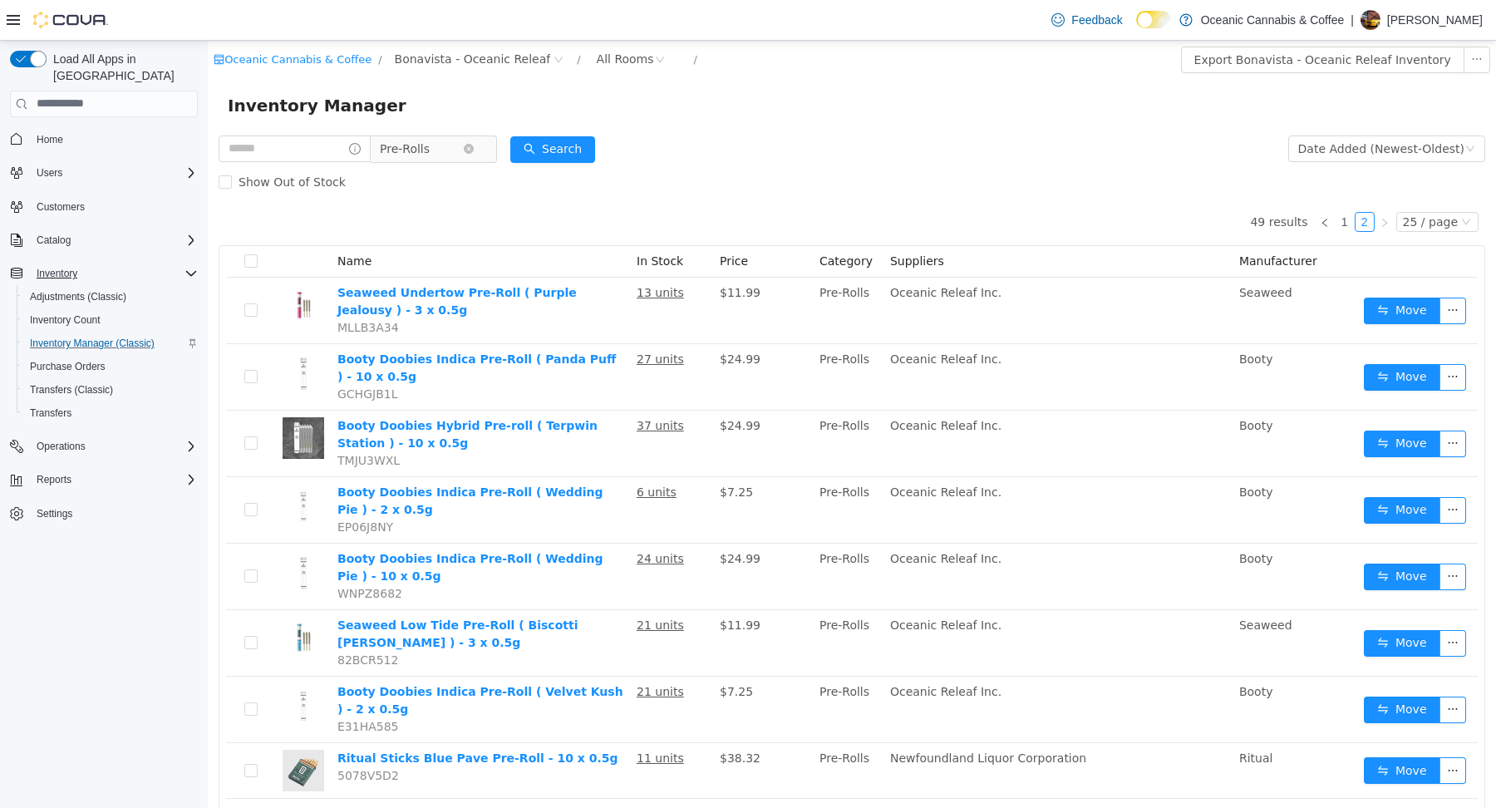
click at [427, 150] on span "Pre-Rolls" at bounding box center [405, 147] width 50 height 25
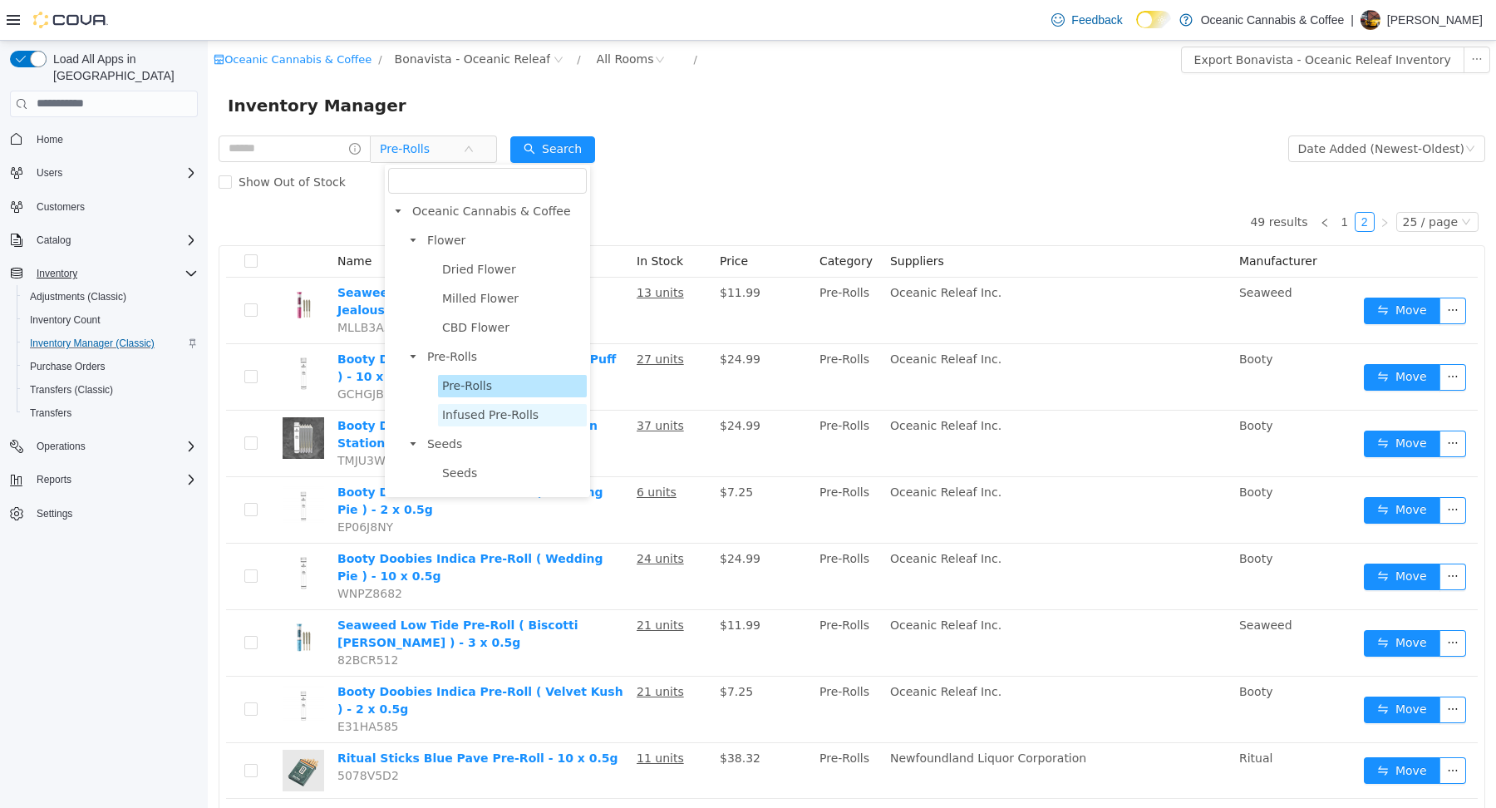
click at [461, 410] on span "Infused Pre-Rolls" at bounding box center [490, 413] width 96 height 13
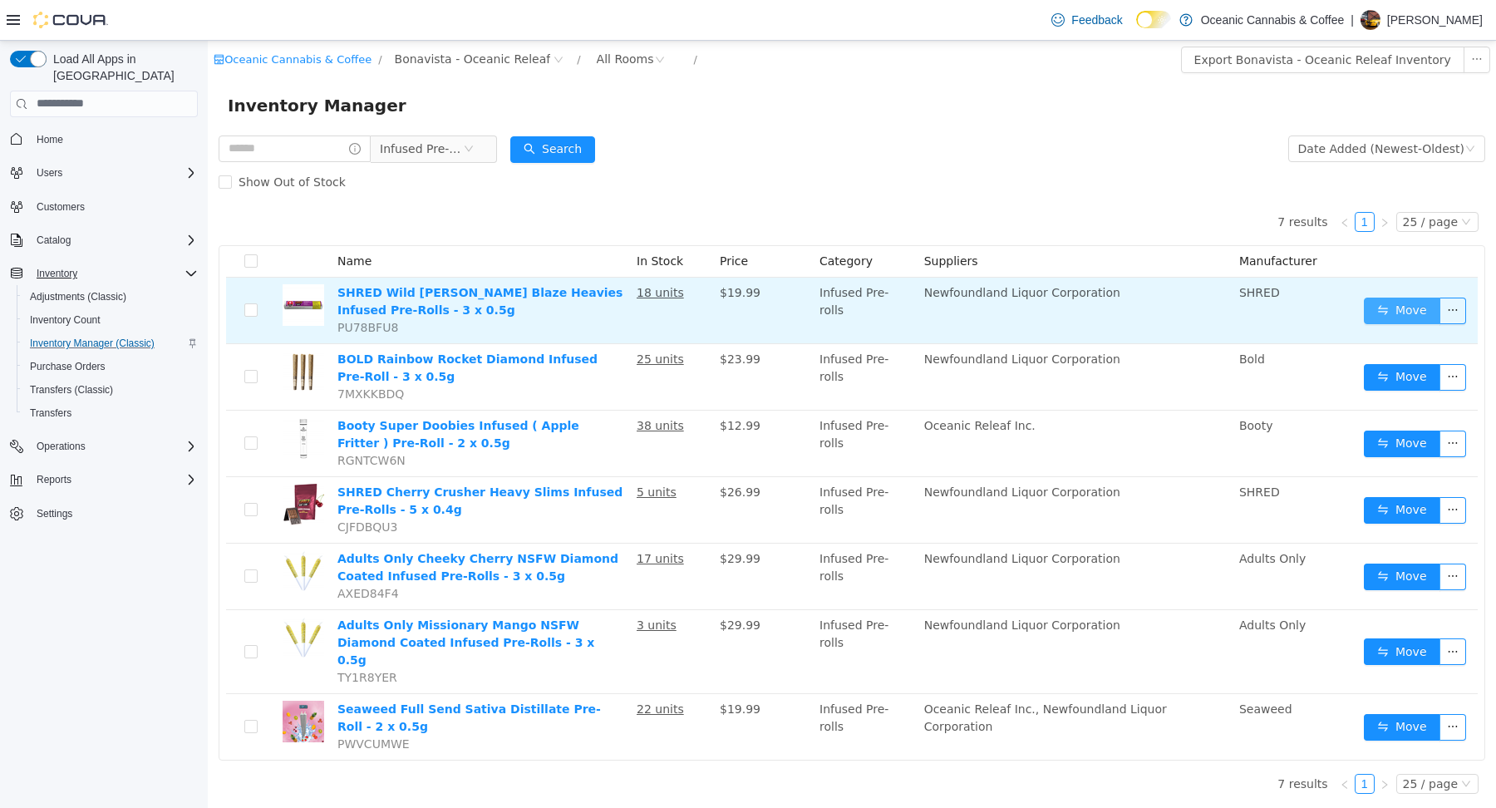
click at [1382, 304] on button "Move" at bounding box center [1401, 310] width 76 height 27
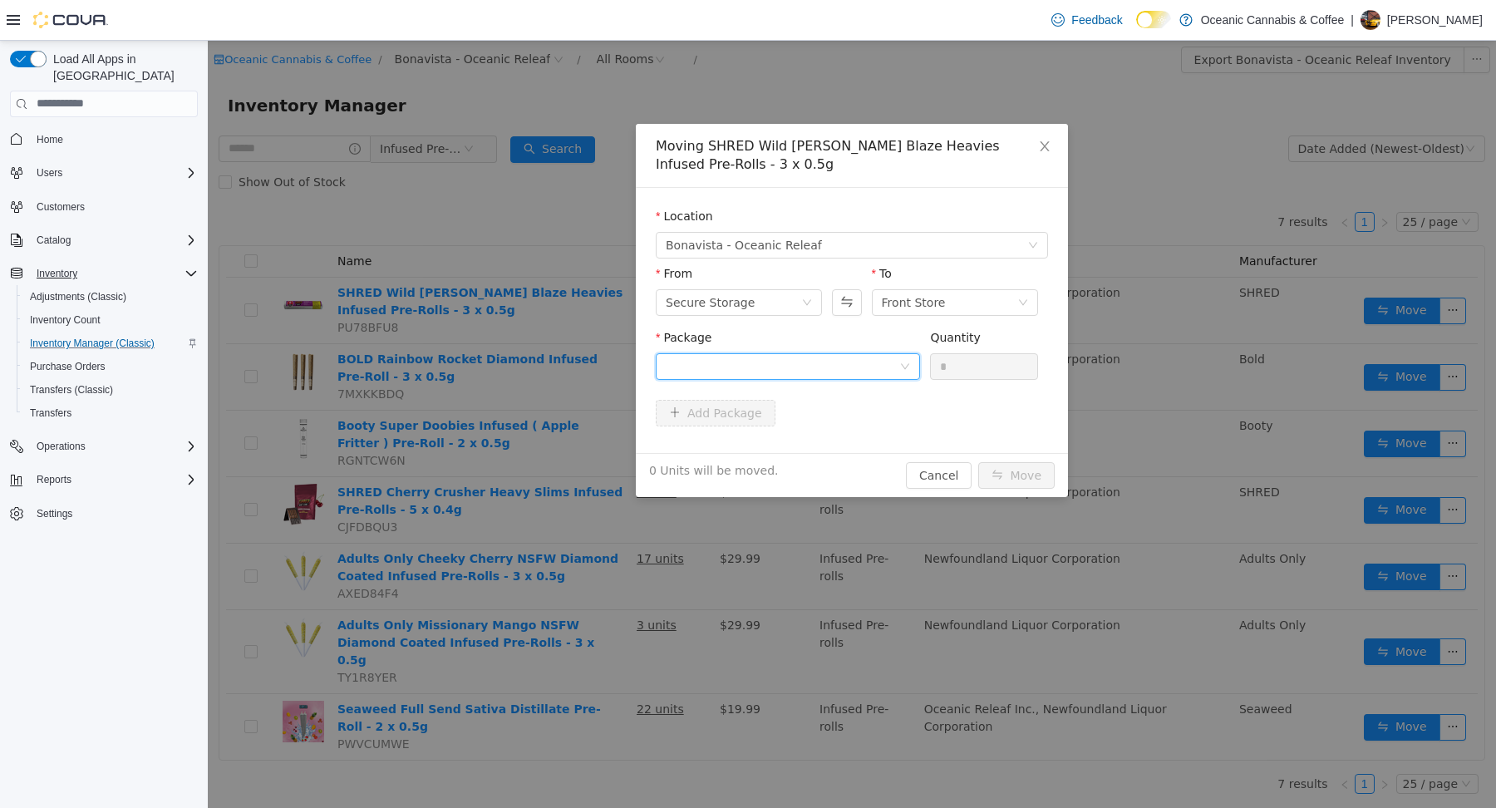
click at [715, 369] on div at bounding box center [782, 365] width 233 height 25
click at [688, 422] on strong "13556250810" at bounding box center [710, 425] width 89 height 13
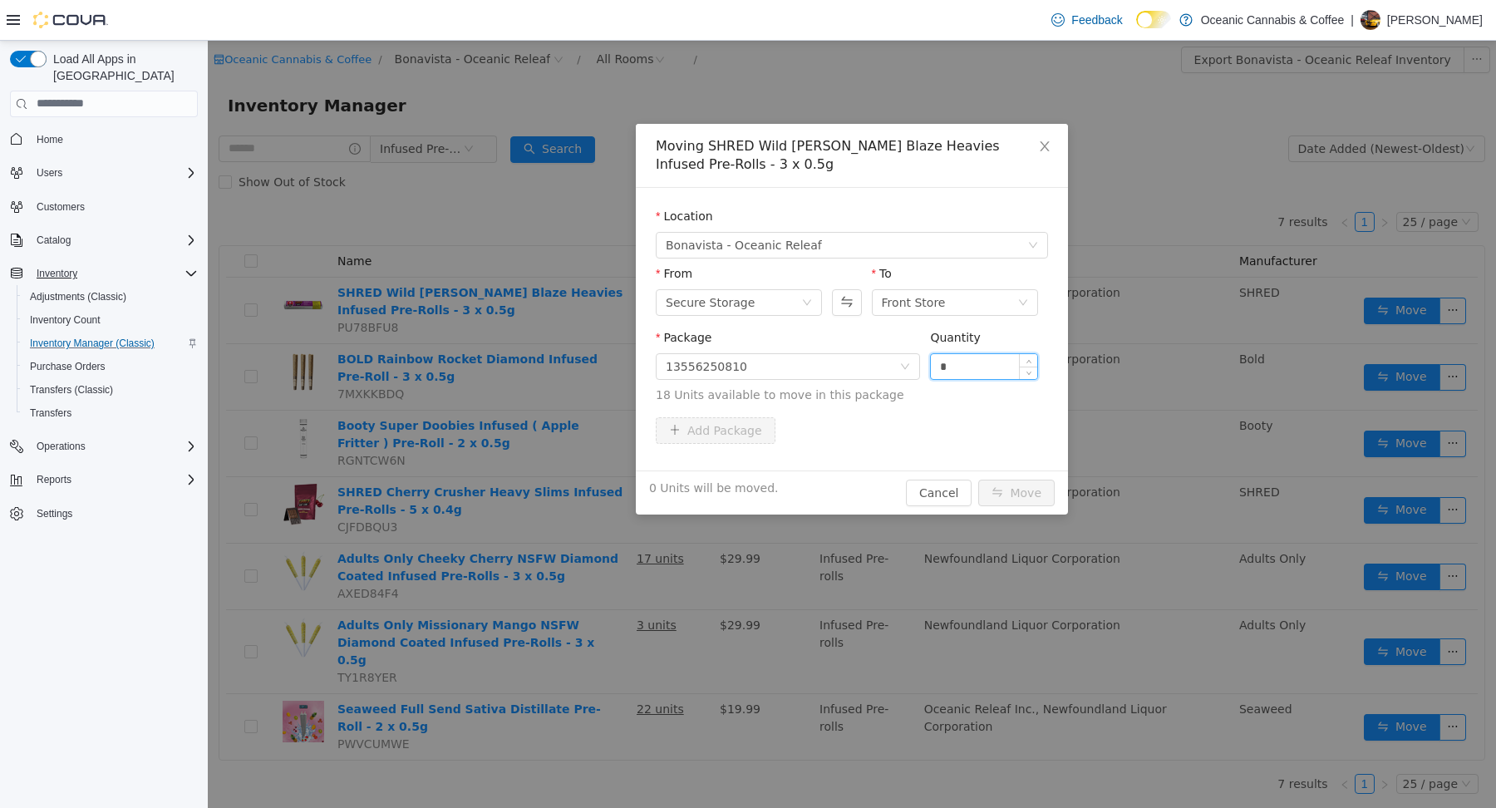
click at [972, 358] on input "*" at bounding box center [984, 365] width 106 height 25
click at [980, 372] on input "*" at bounding box center [984, 365] width 106 height 25
type input "**"
click at [1027, 487] on button "Move" at bounding box center [1016, 492] width 76 height 27
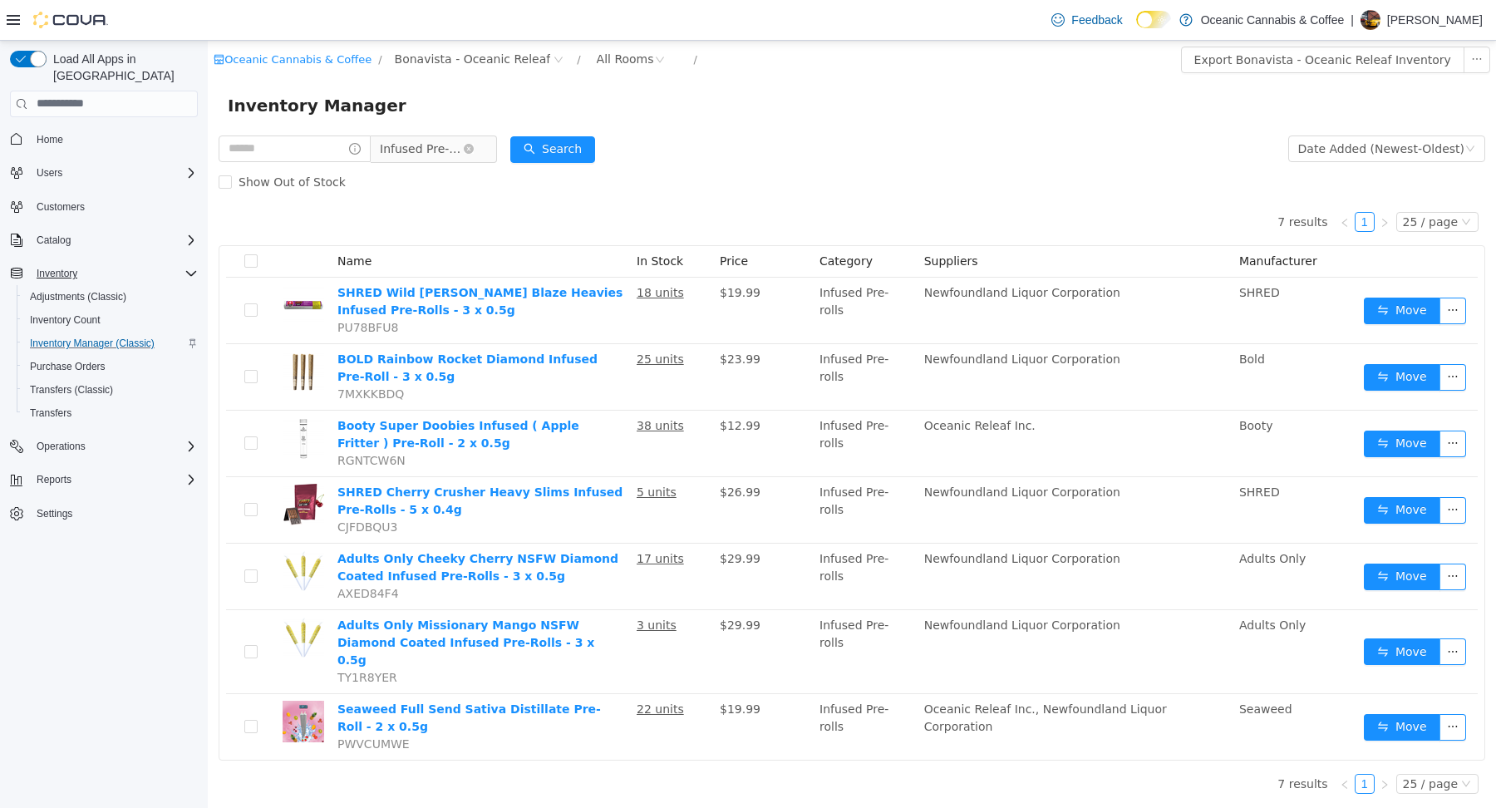
click at [437, 156] on span "Infused Pre-Rolls" at bounding box center [421, 147] width 83 height 25
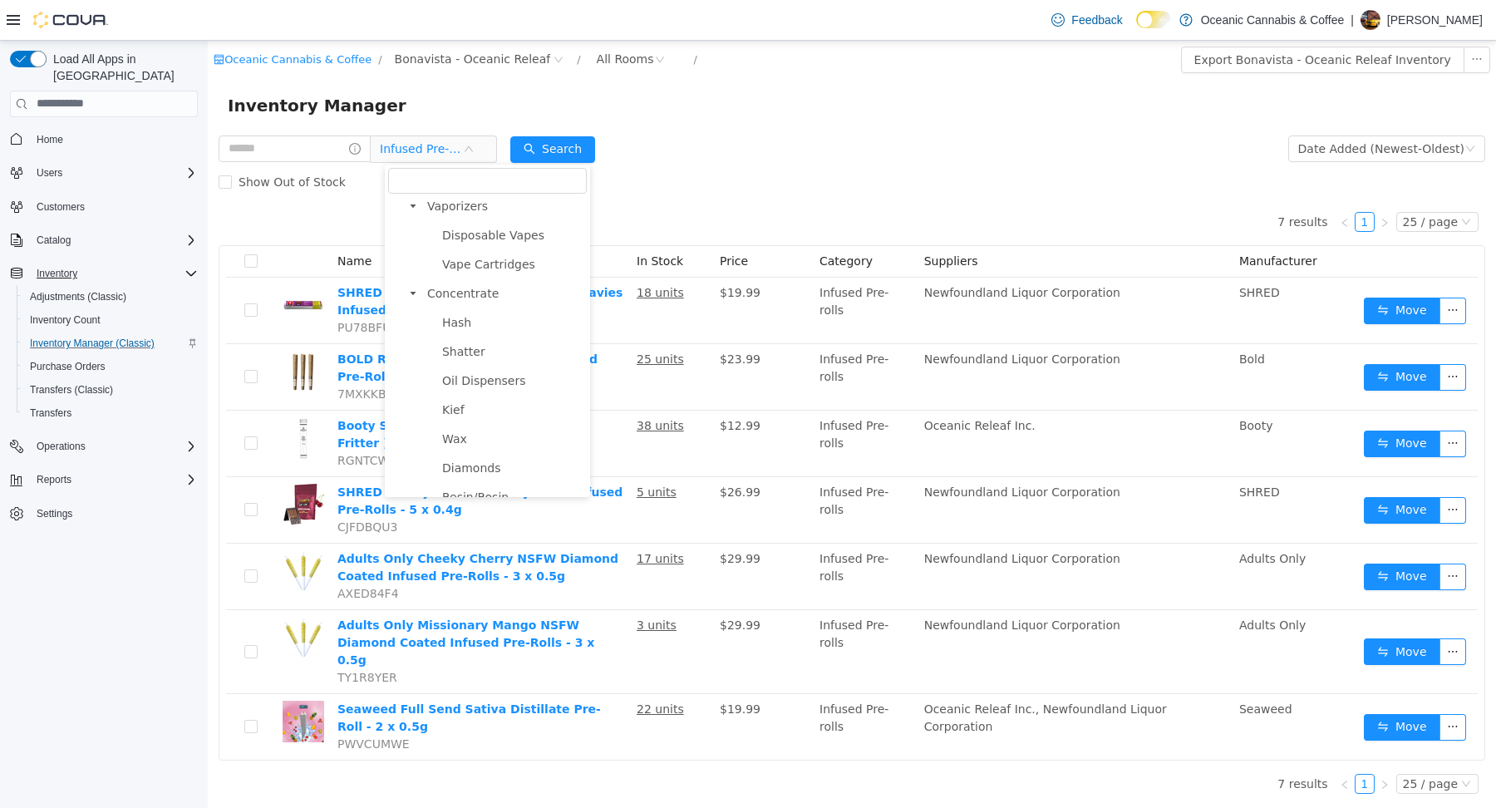
scroll to position [285, 0]
click at [473, 275] on span "Vape Cartridges" at bounding box center [488, 274] width 93 height 13
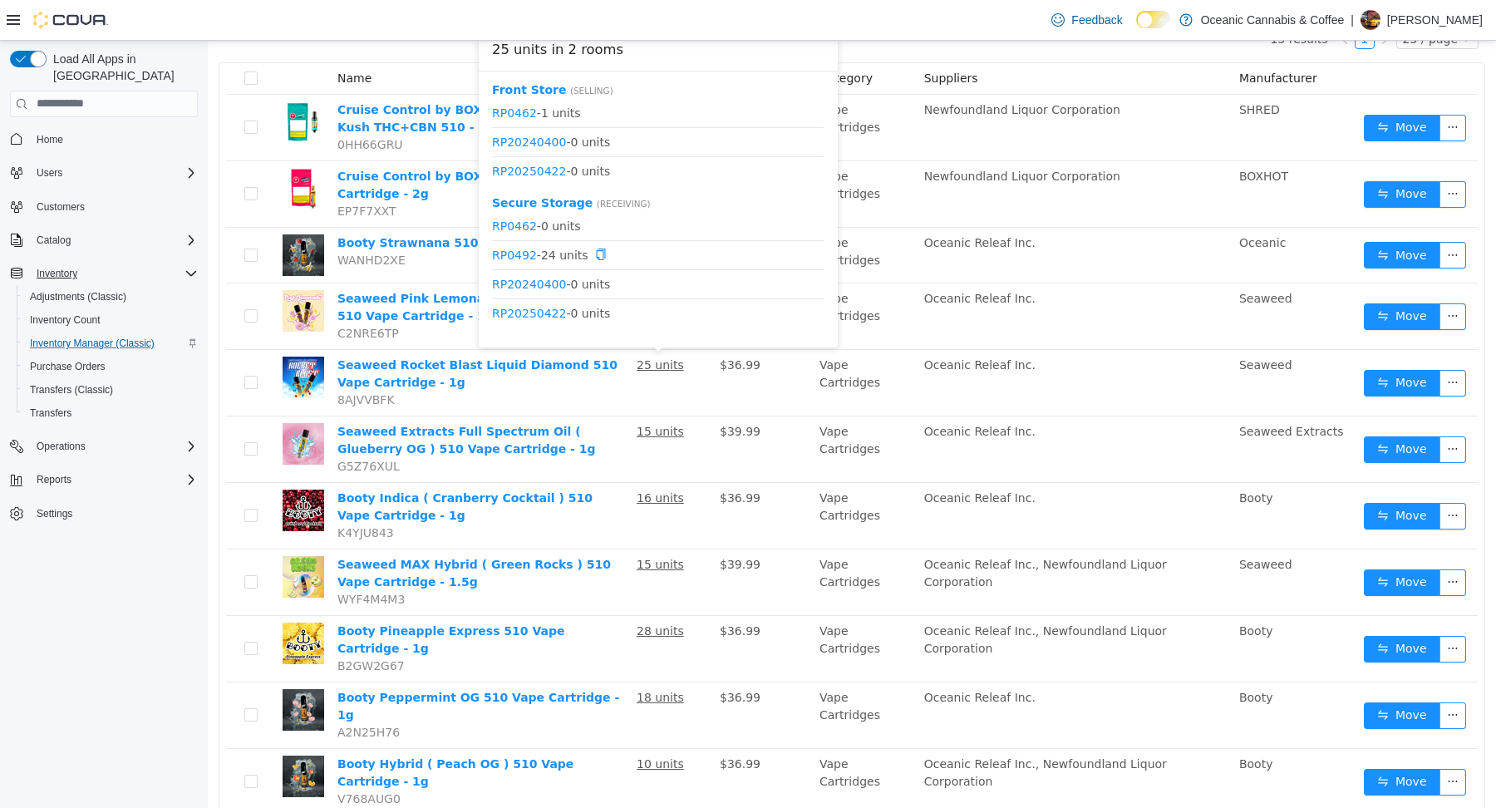
scroll to position [189, 0]
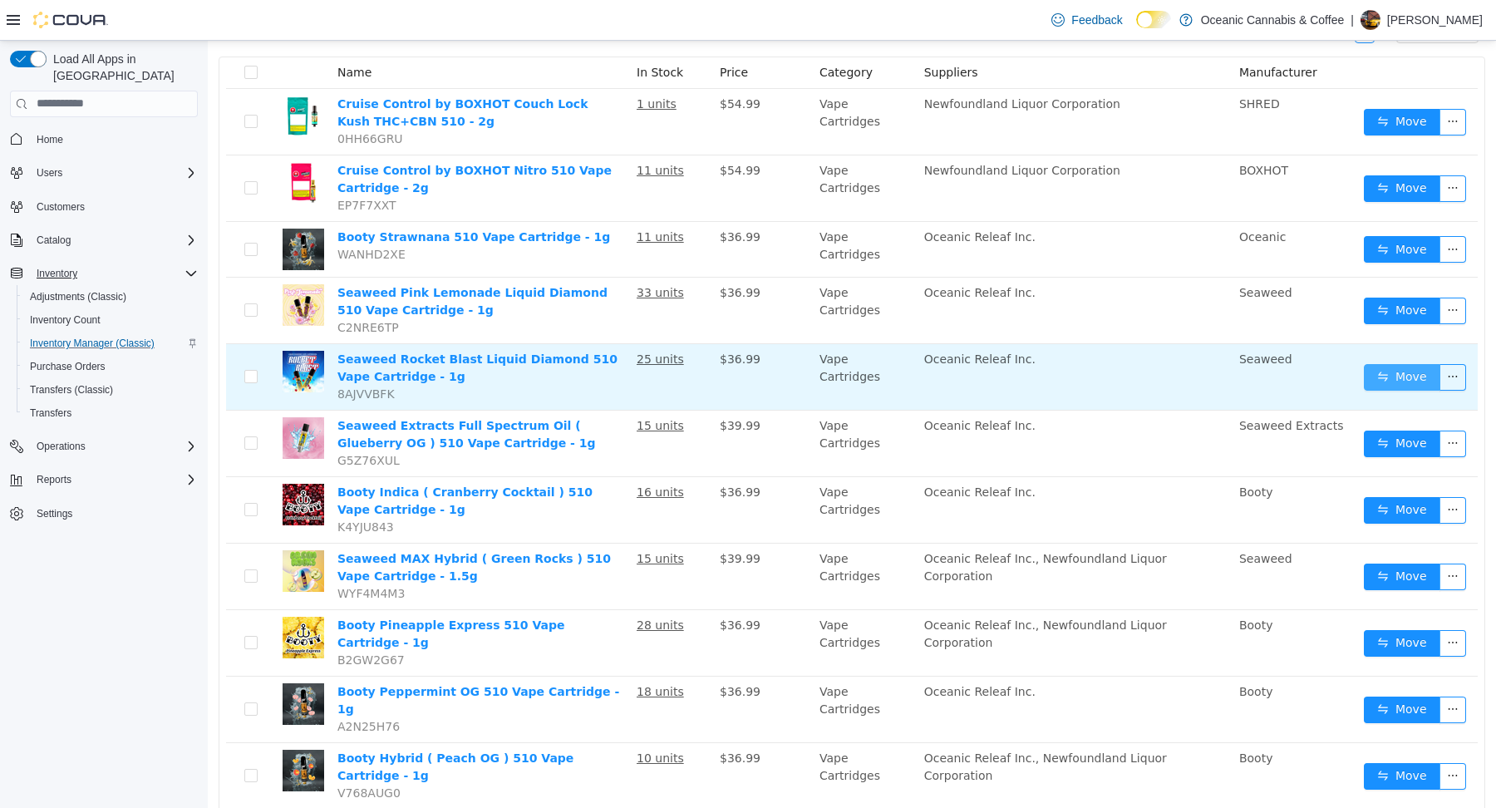
click at [1406, 380] on button "Move" at bounding box center [1401, 376] width 76 height 27
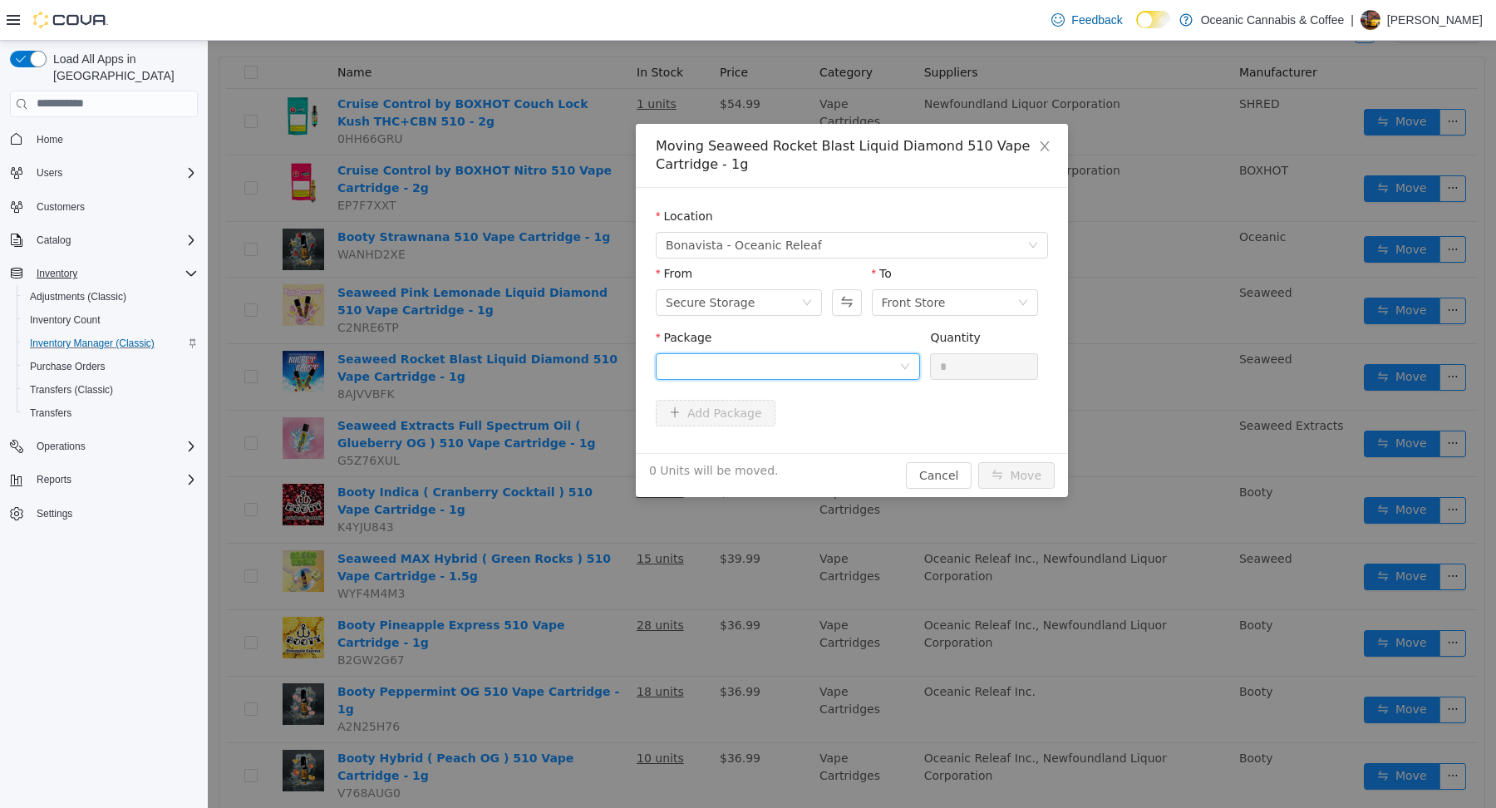
click at [791, 357] on div at bounding box center [782, 365] width 233 height 25
click at [699, 427] on strong "RP0492" at bounding box center [691, 426] width 50 height 13
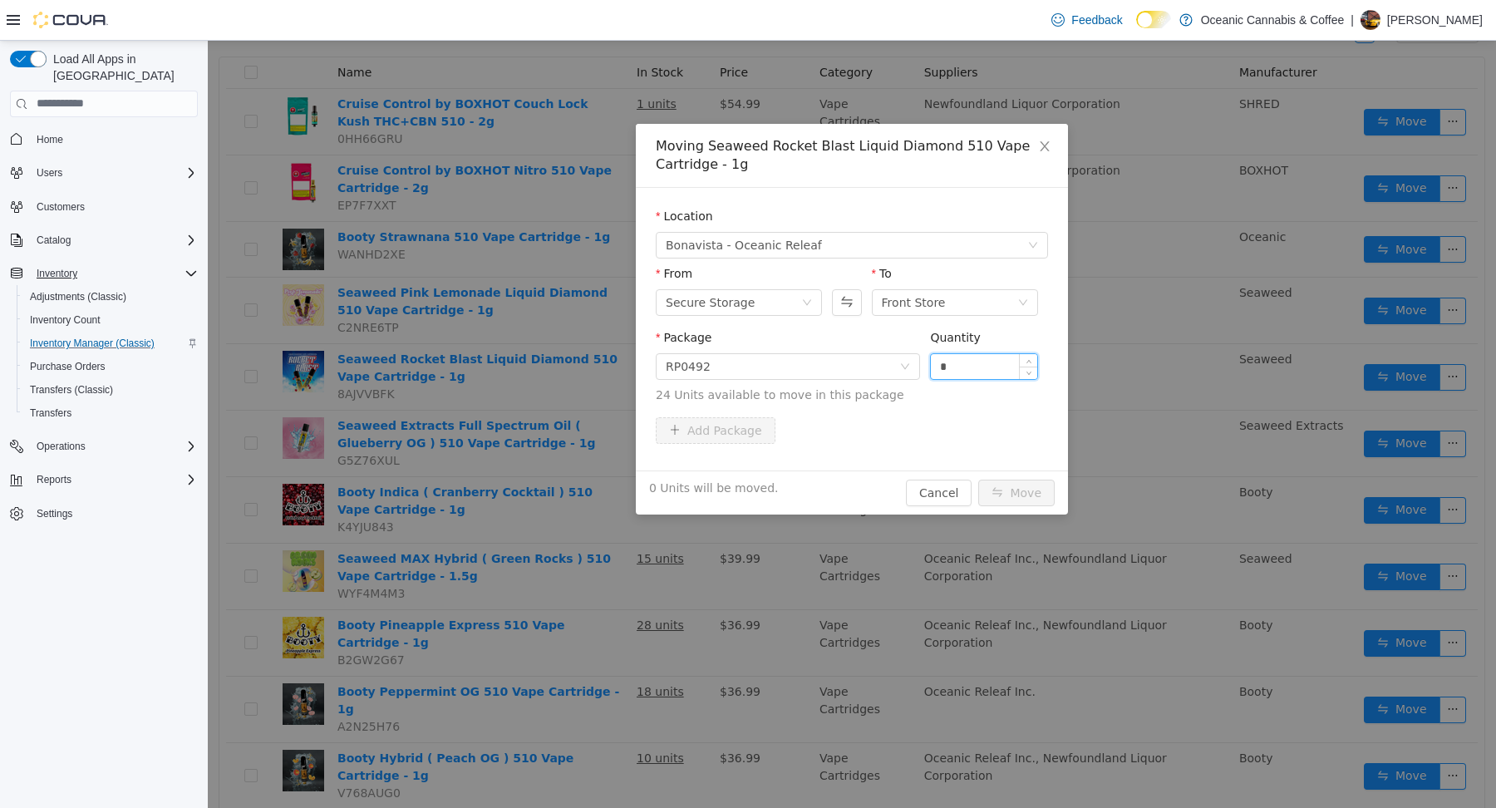
click at [956, 368] on input "*" at bounding box center [984, 365] width 106 height 25
type input "**"
click at [1015, 499] on button "Move" at bounding box center [1016, 492] width 76 height 27
